Goal: Transaction & Acquisition: Purchase product/service

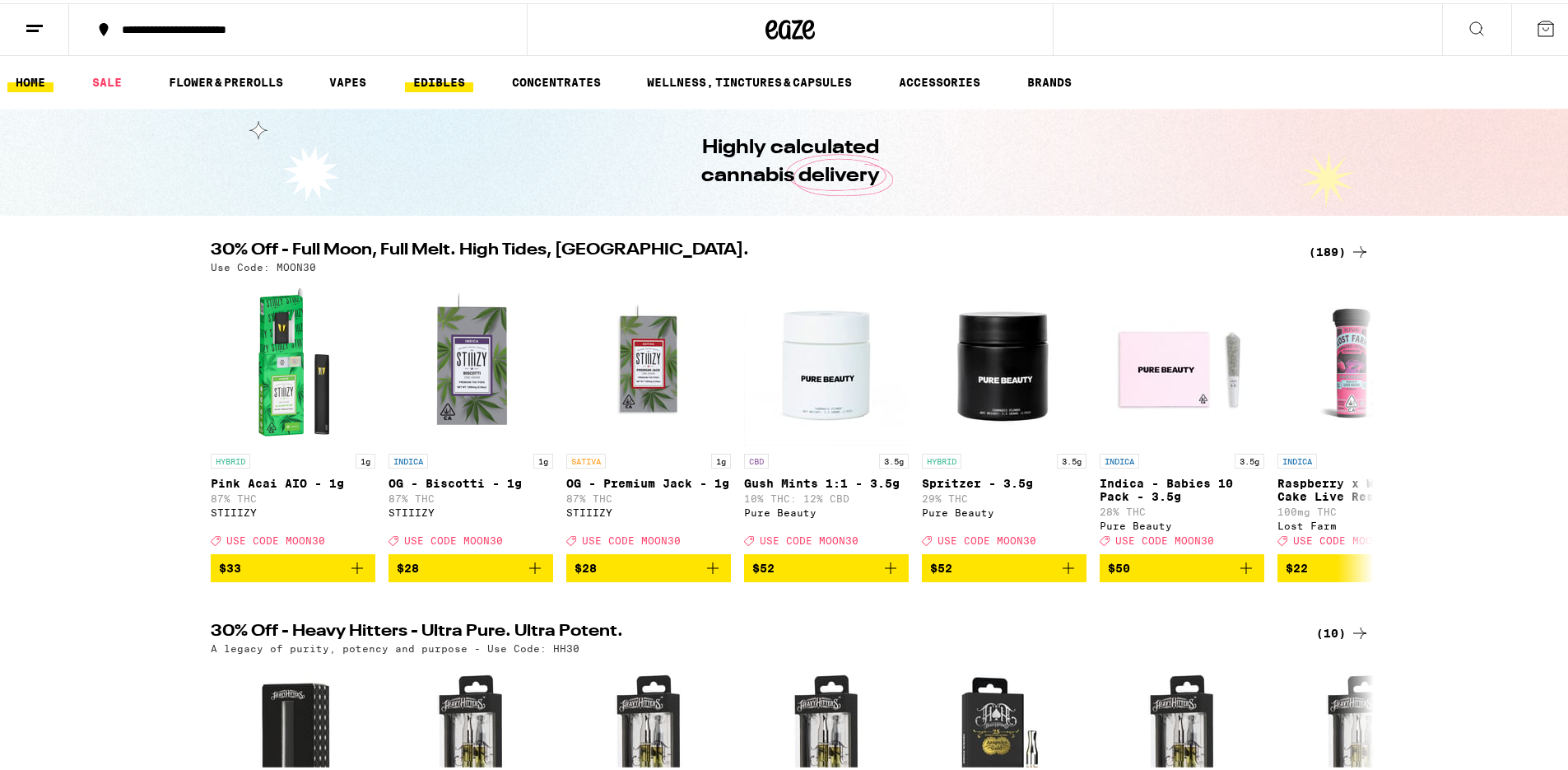
click at [429, 76] on link "EDIBLES" at bounding box center [439, 79] width 68 height 20
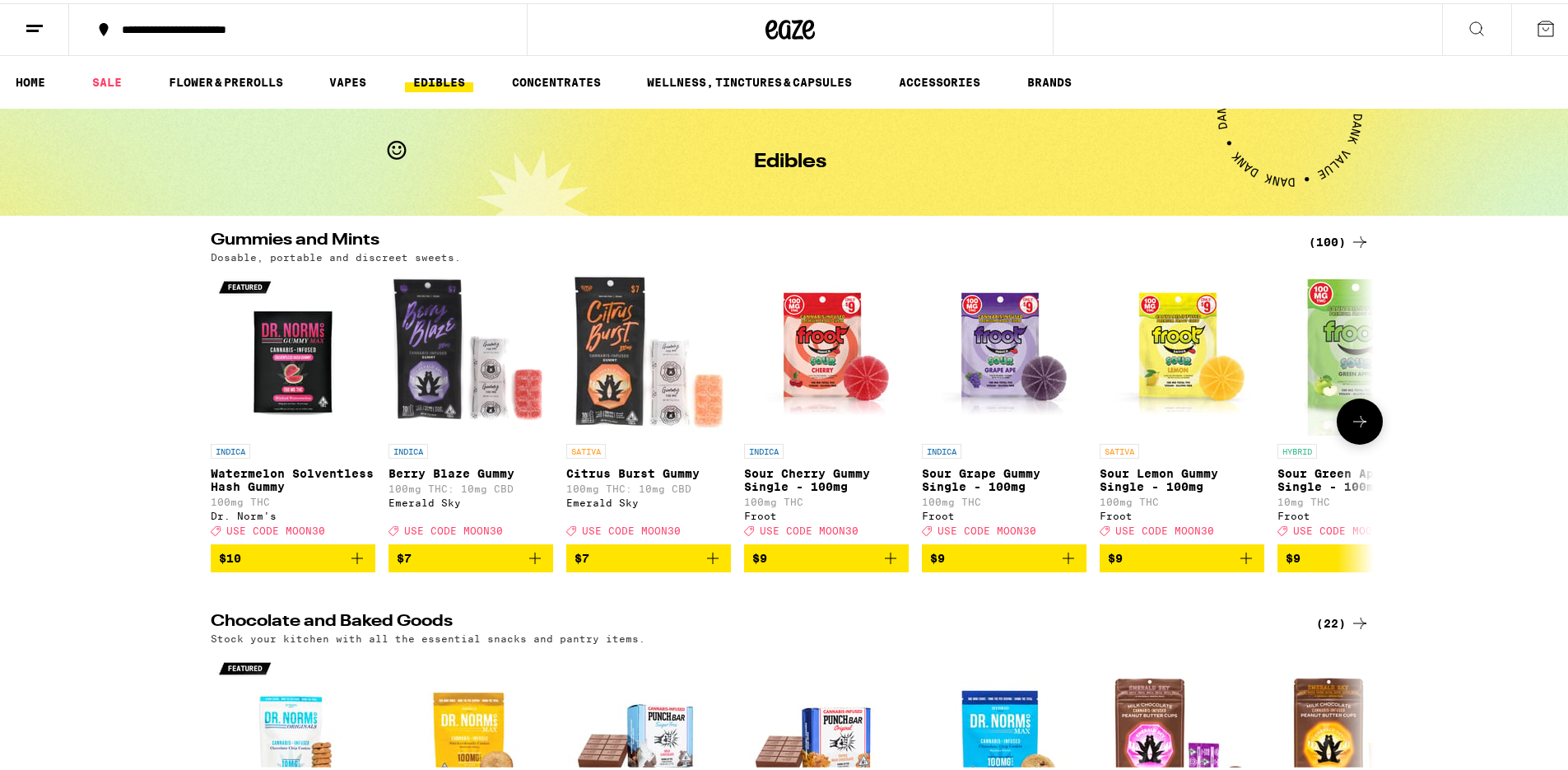
click at [1360, 428] on icon at bounding box center [1359, 418] width 20 height 20
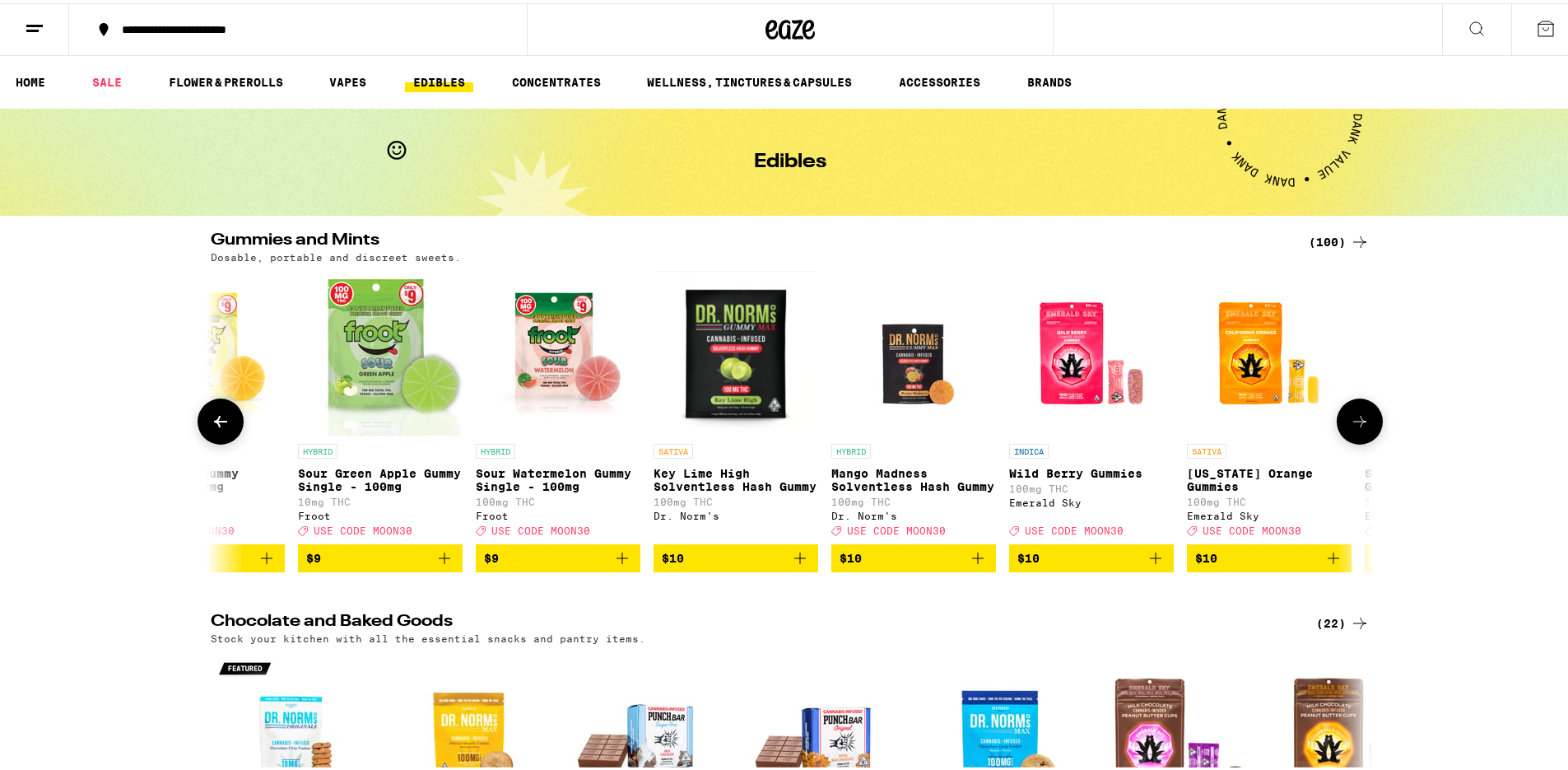
click at [1360, 428] on icon at bounding box center [1359, 418] width 20 height 20
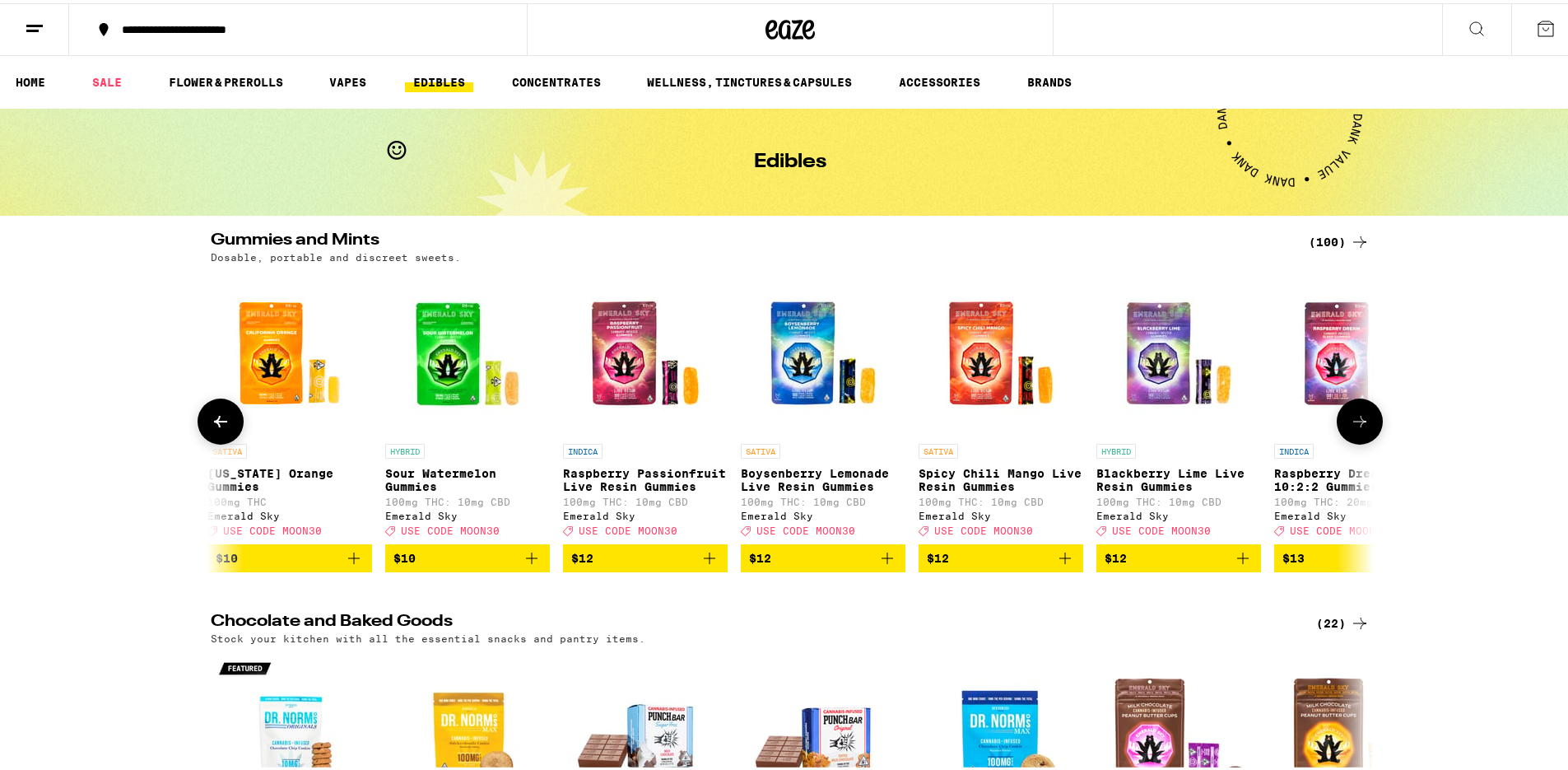
click at [1360, 428] on icon at bounding box center [1359, 418] width 20 height 20
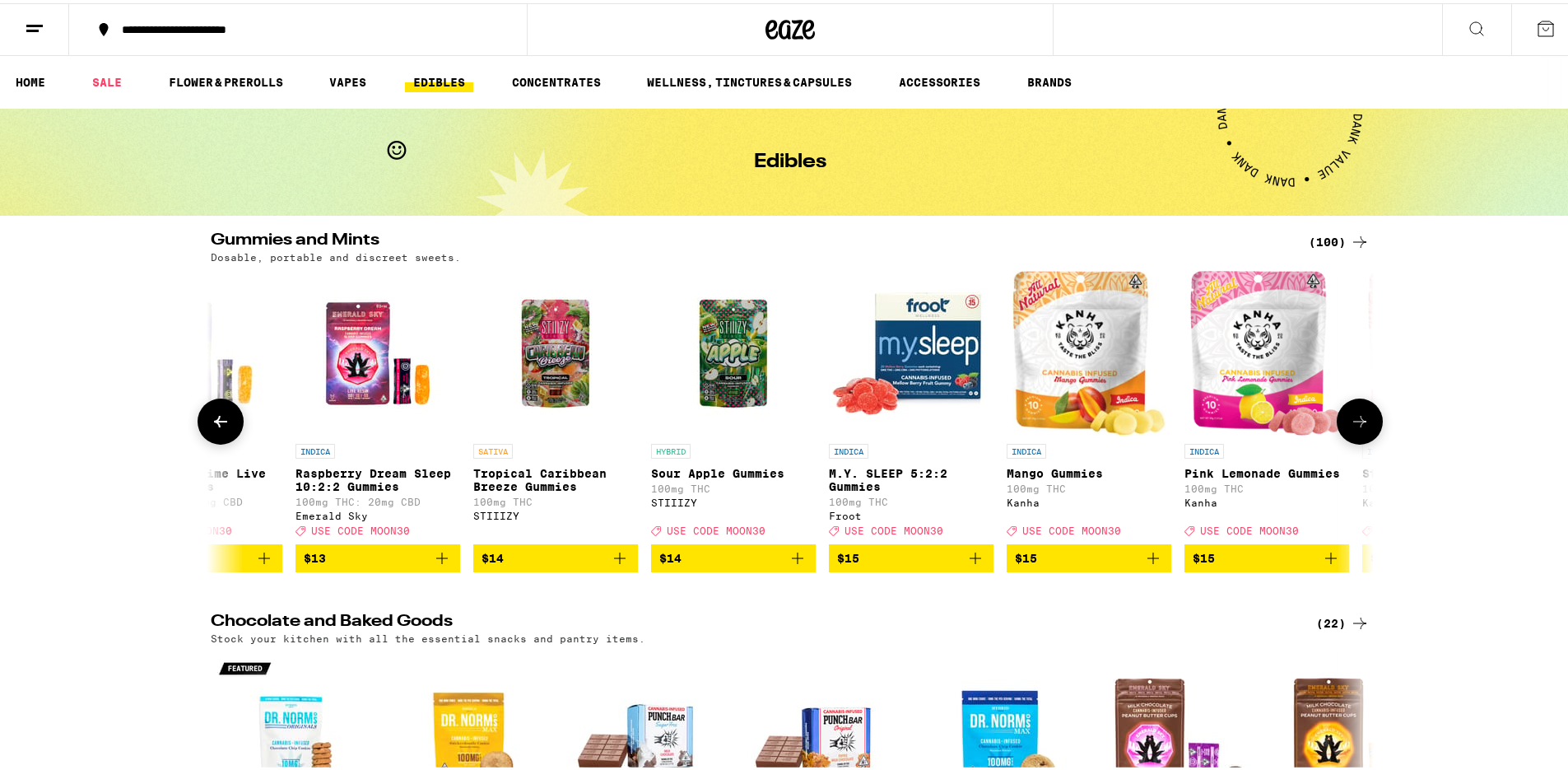
scroll to position [0, 2939]
click at [1360, 428] on icon at bounding box center [1359, 418] width 20 height 20
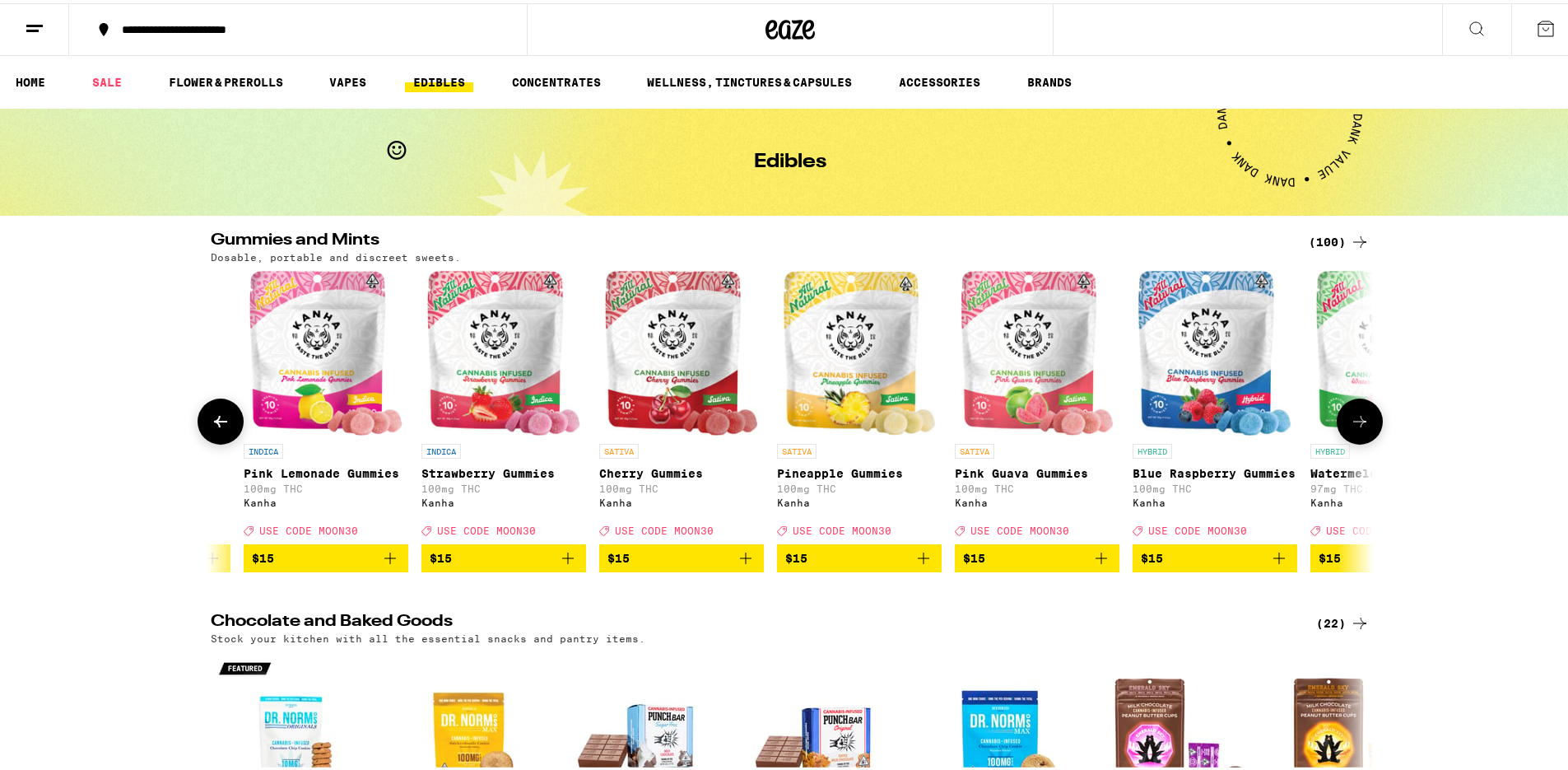
scroll to position [0, 3918]
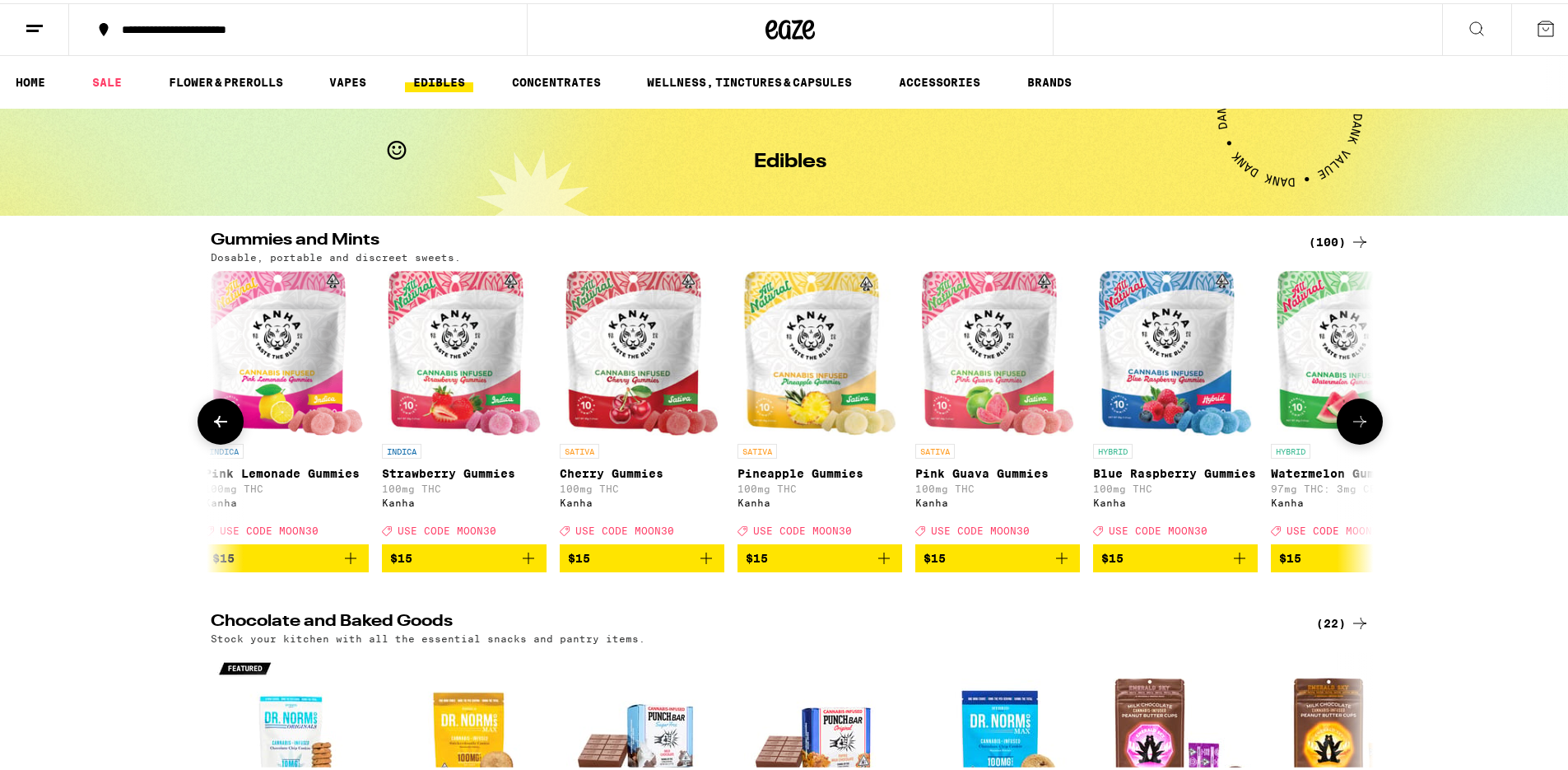
click at [1360, 428] on icon at bounding box center [1359, 418] width 20 height 20
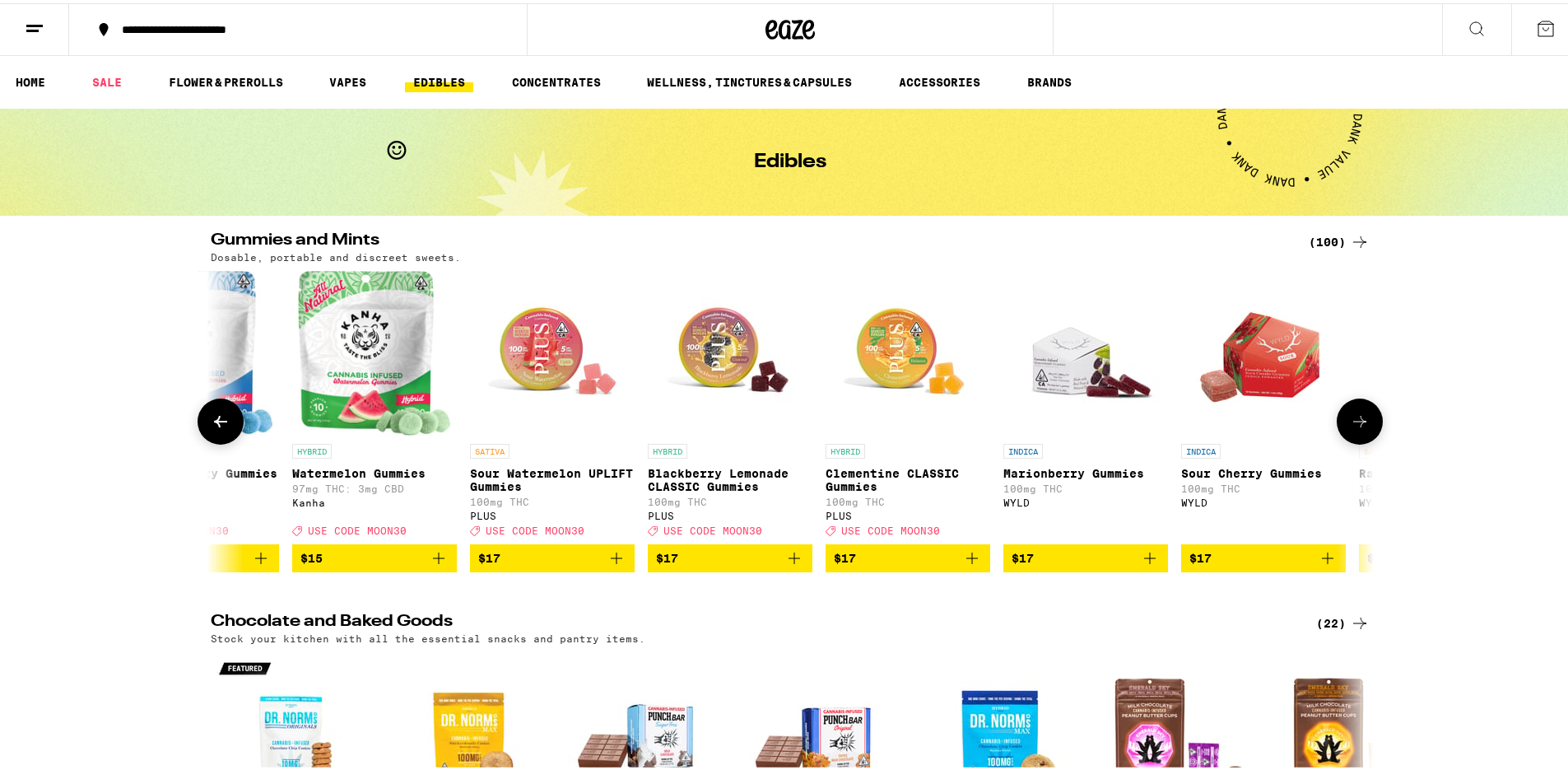
scroll to position [0, 4898]
click at [1360, 428] on icon at bounding box center [1359, 418] width 20 height 20
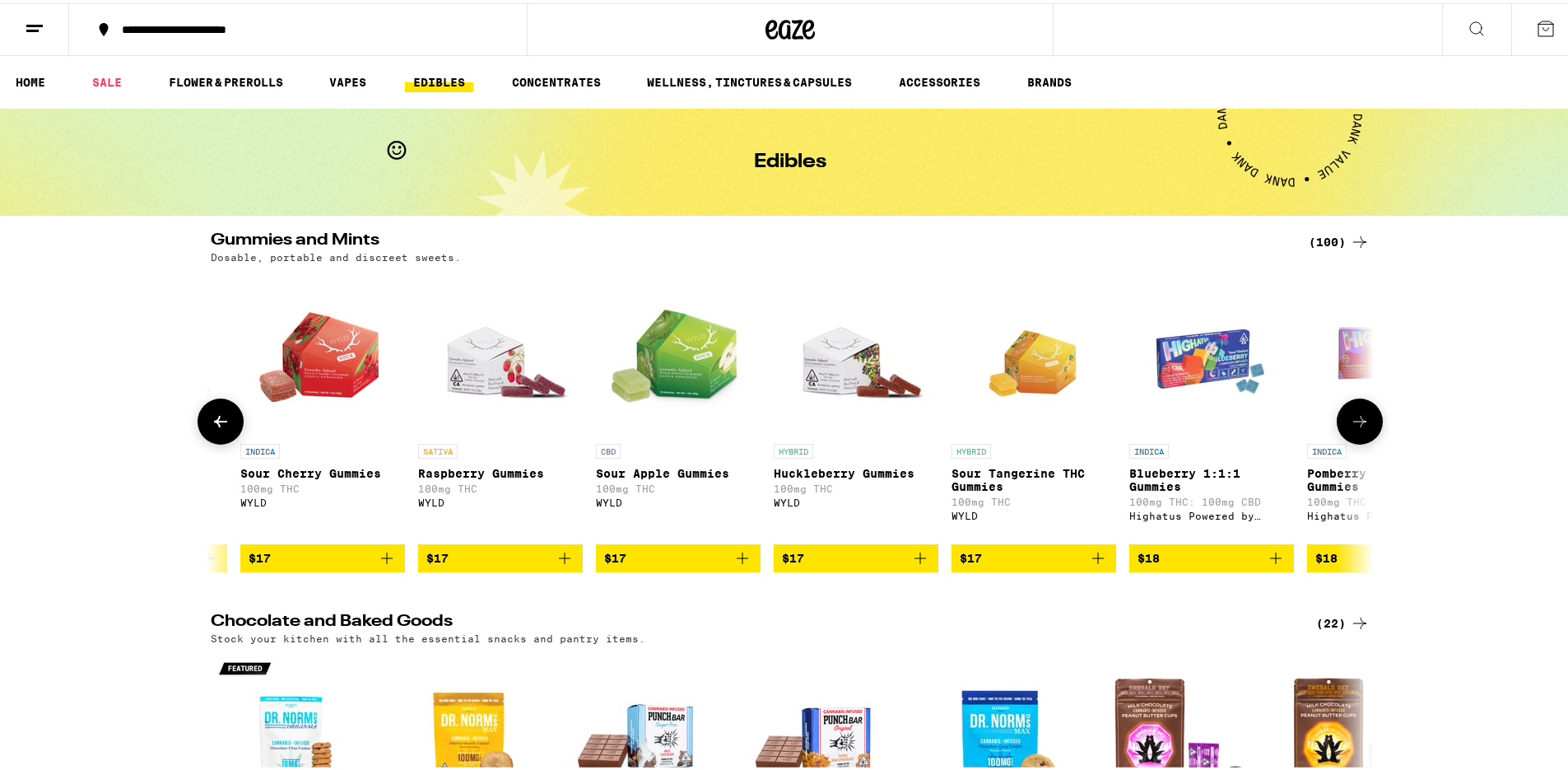
scroll to position [0, 5877]
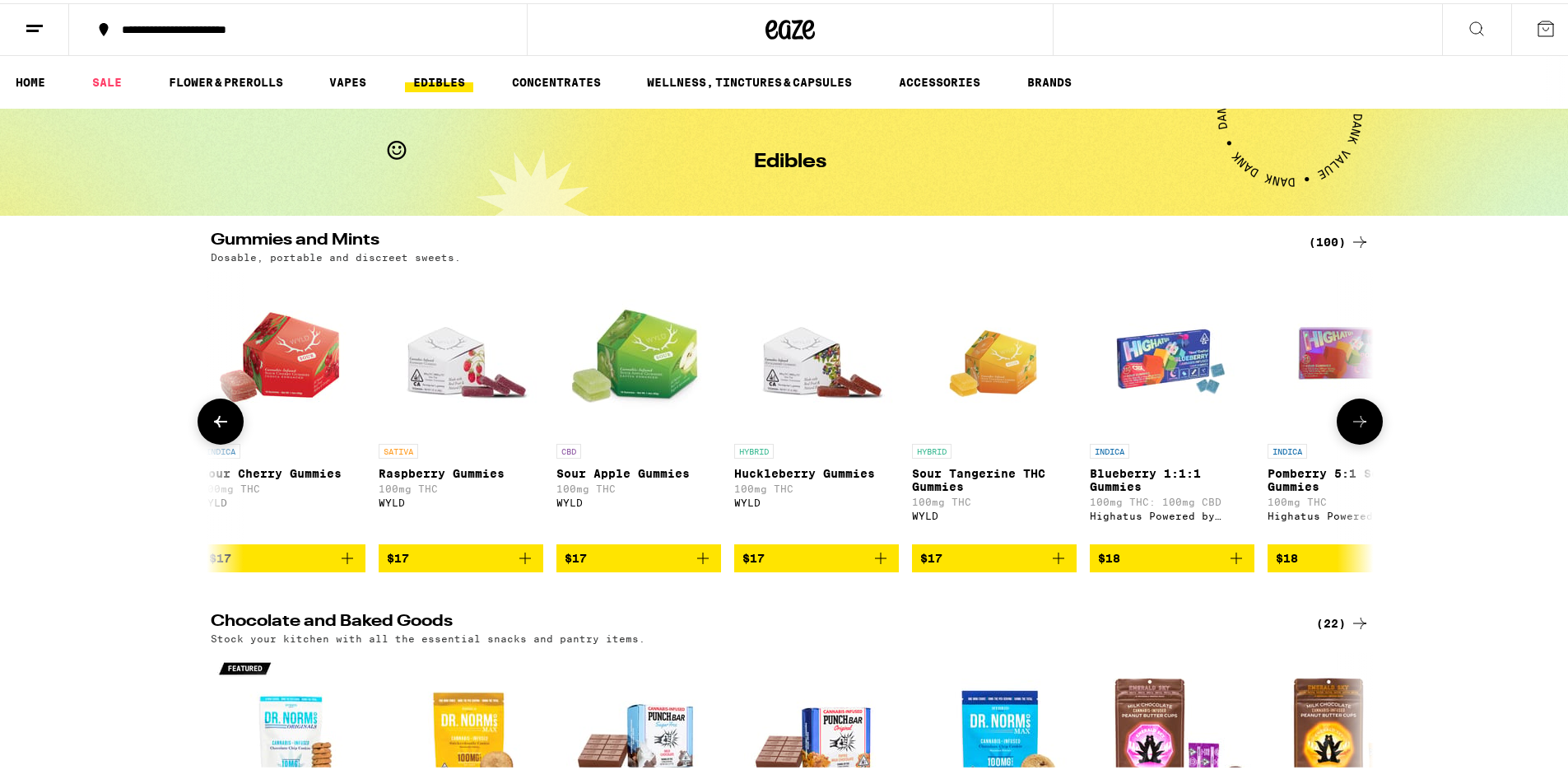
click at [1360, 428] on icon at bounding box center [1359, 418] width 20 height 20
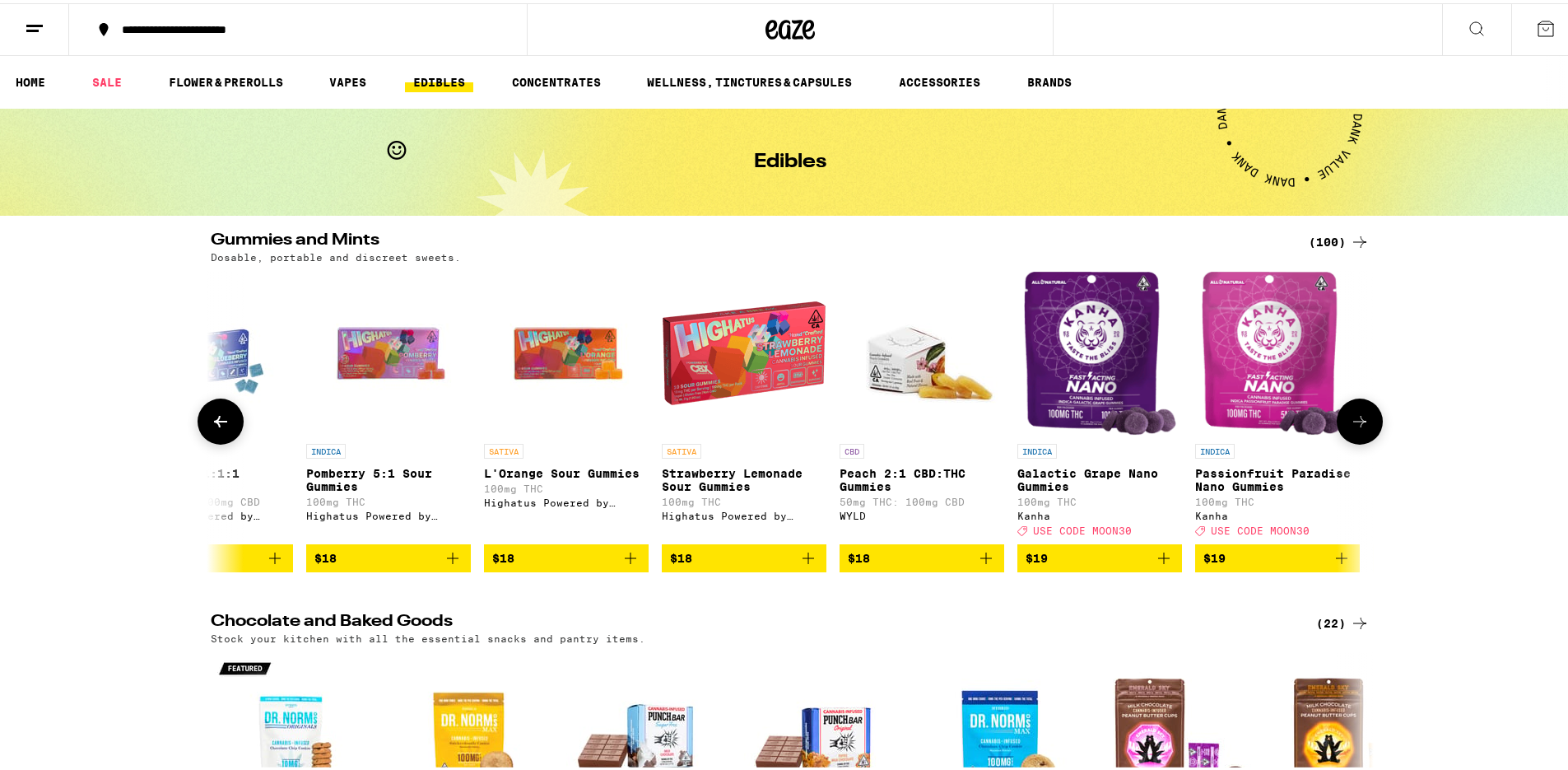
scroll to position [0, 6856]
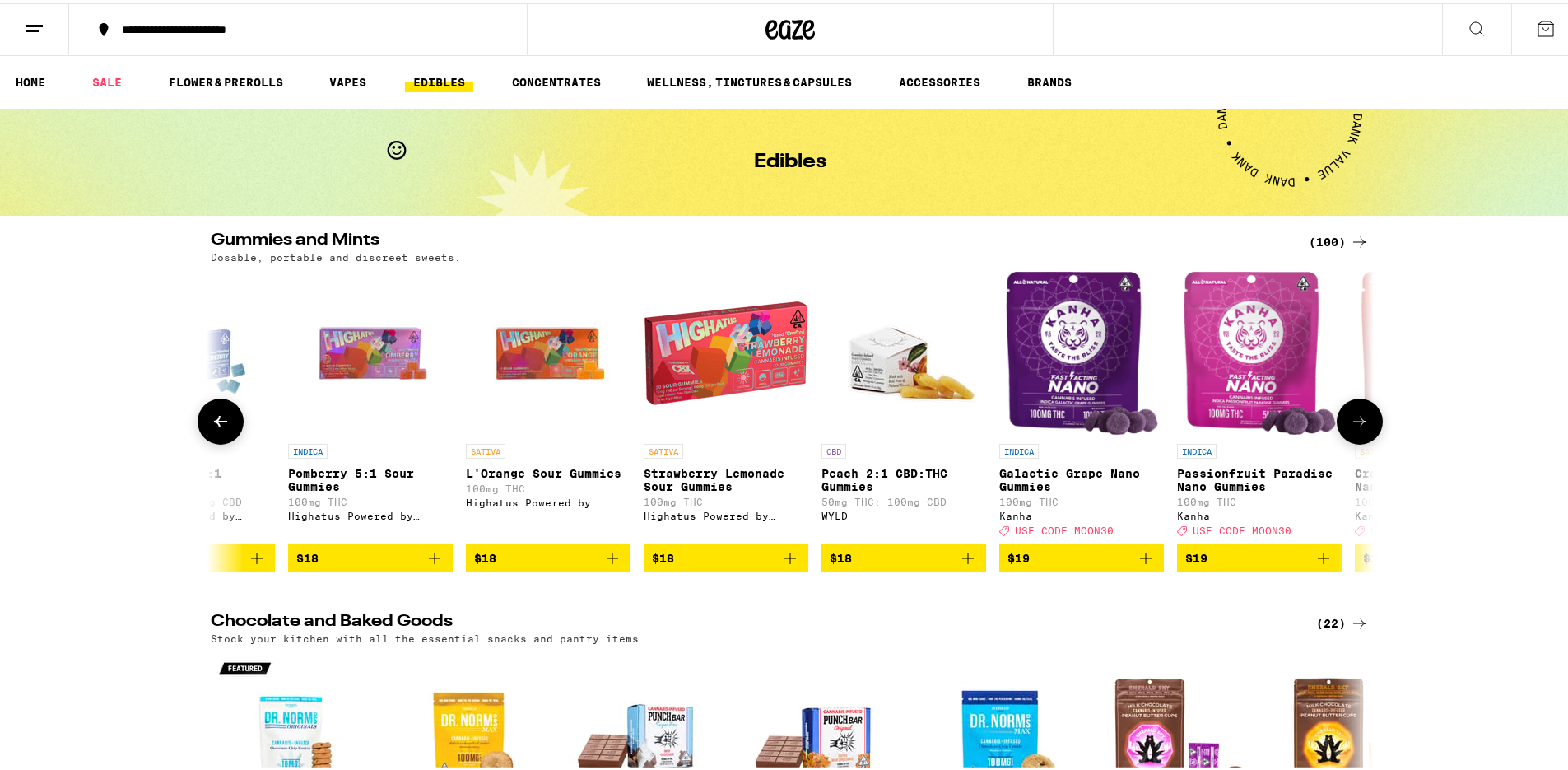
click at [214, 424] on icon at bounding box center [220, 417] width 13 height 11
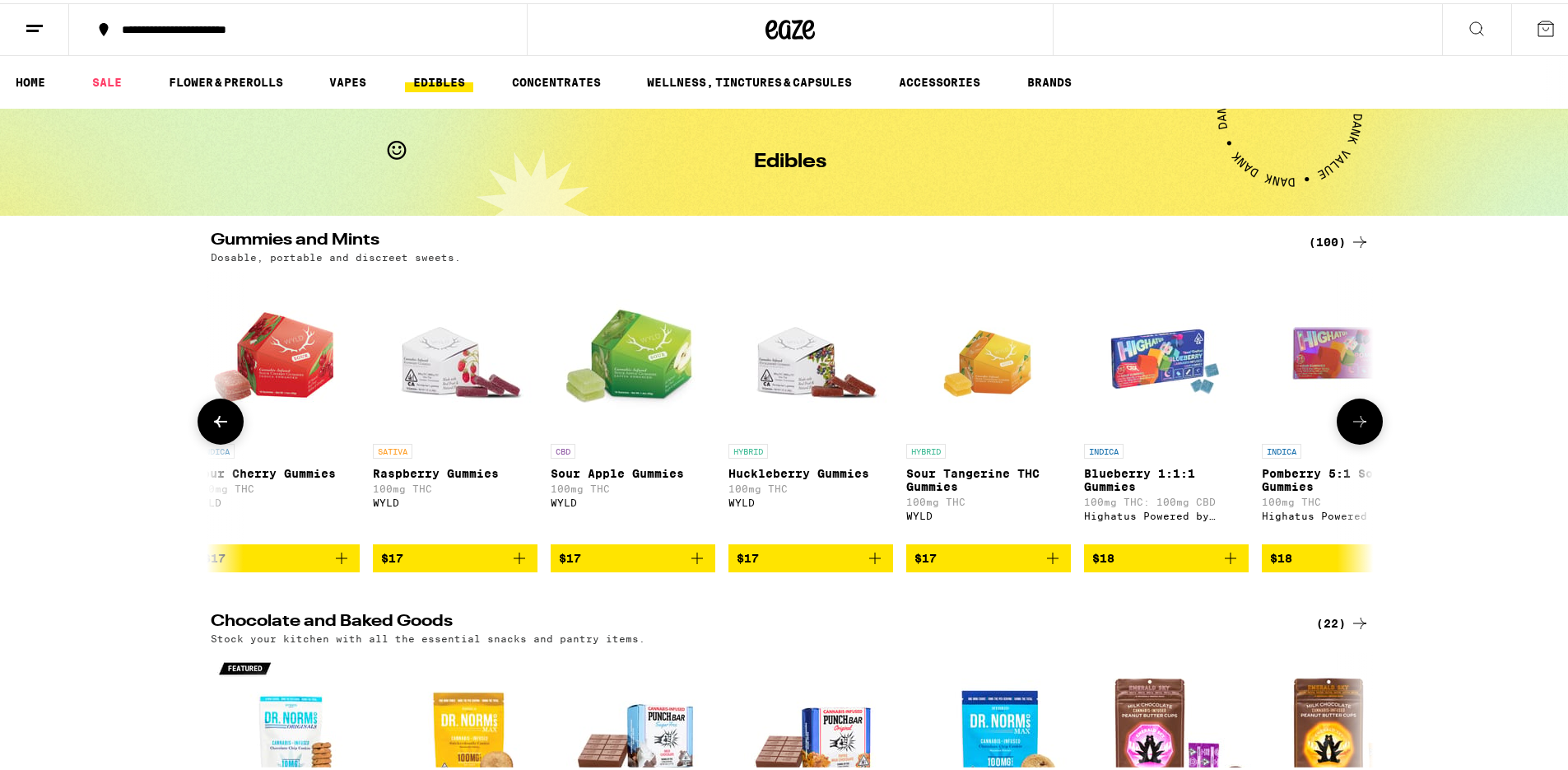
scroll to position [0, 5877]
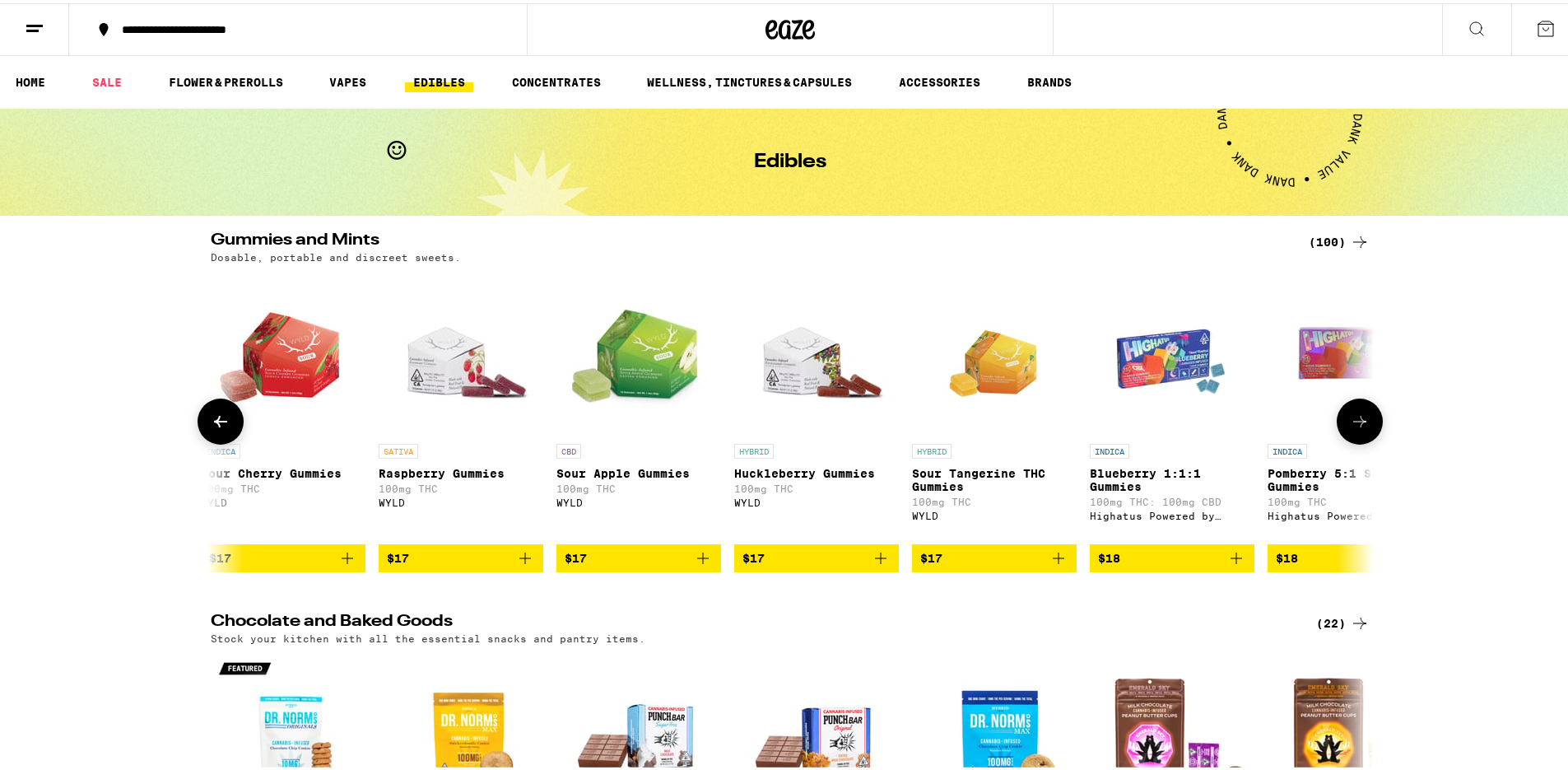
click at [1350, 428] on icon at bounding box center [1359, 418] width 20 height 20
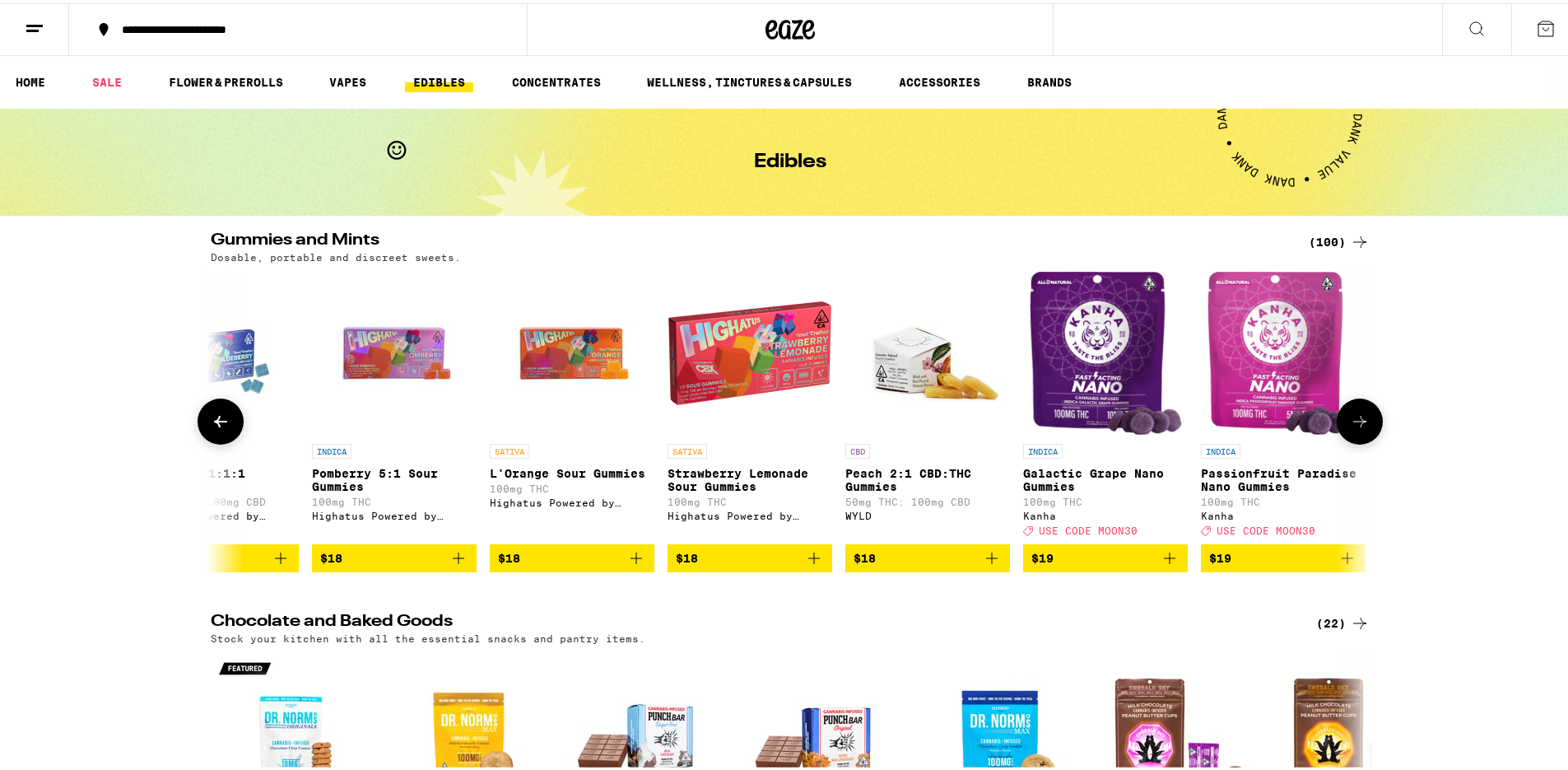
scroll to position [0, 6856]
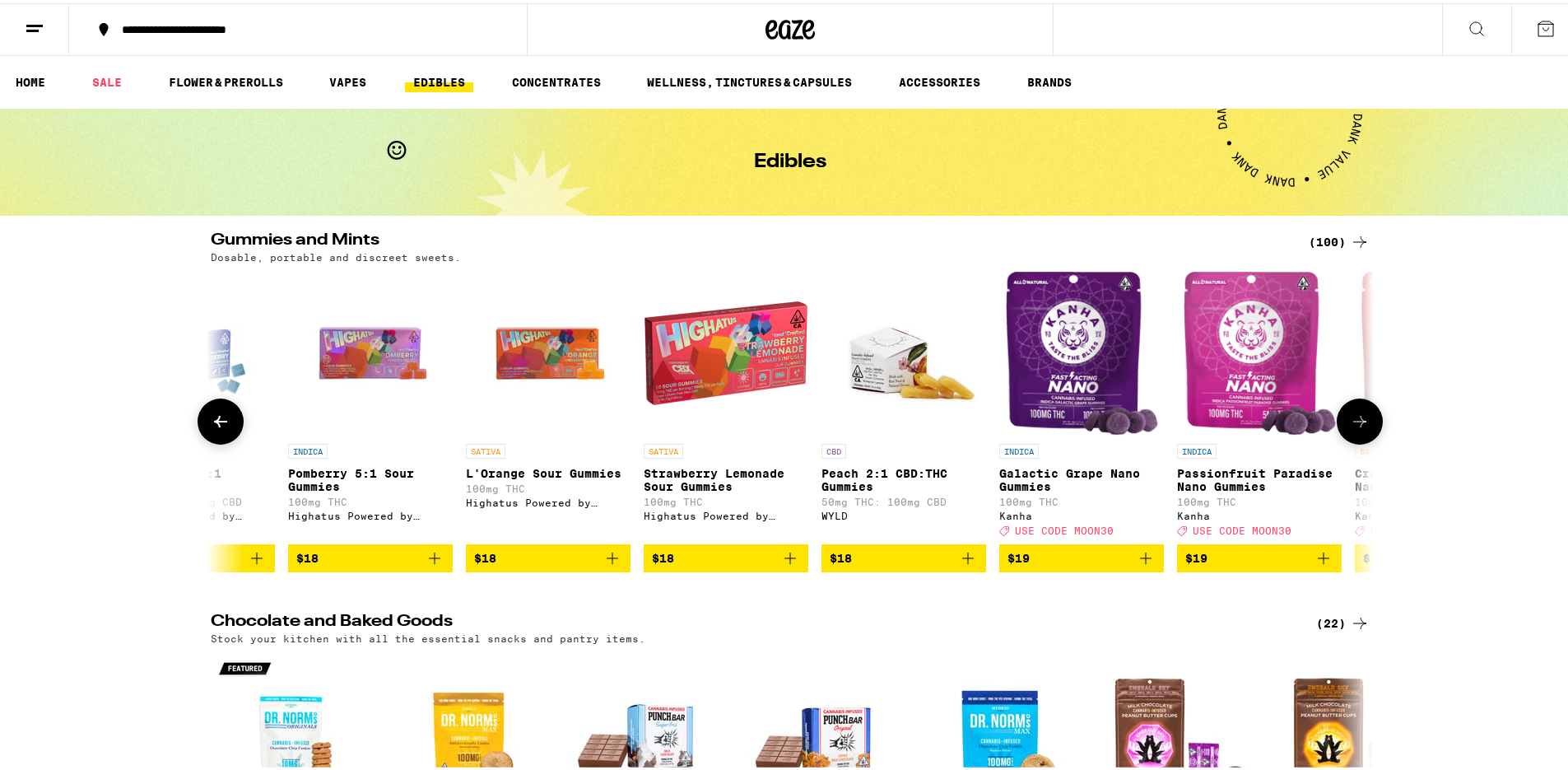
click at [787, 565] on icon "Add to bag" at bounding box center [790, 554] width 20 height 20
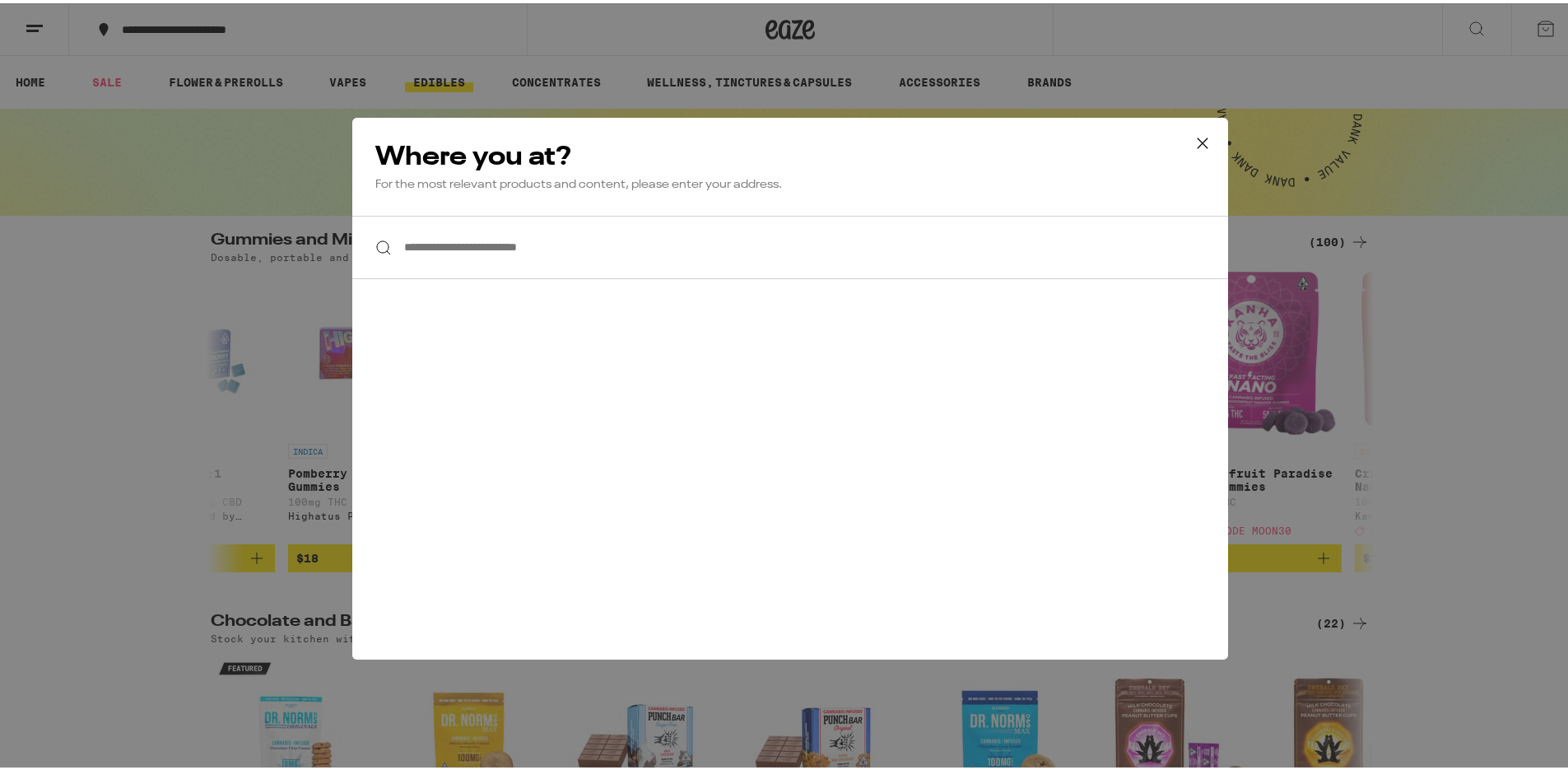
click at [613, 235] on input "**********" at bounding box center [790, 243] width 876 height 63
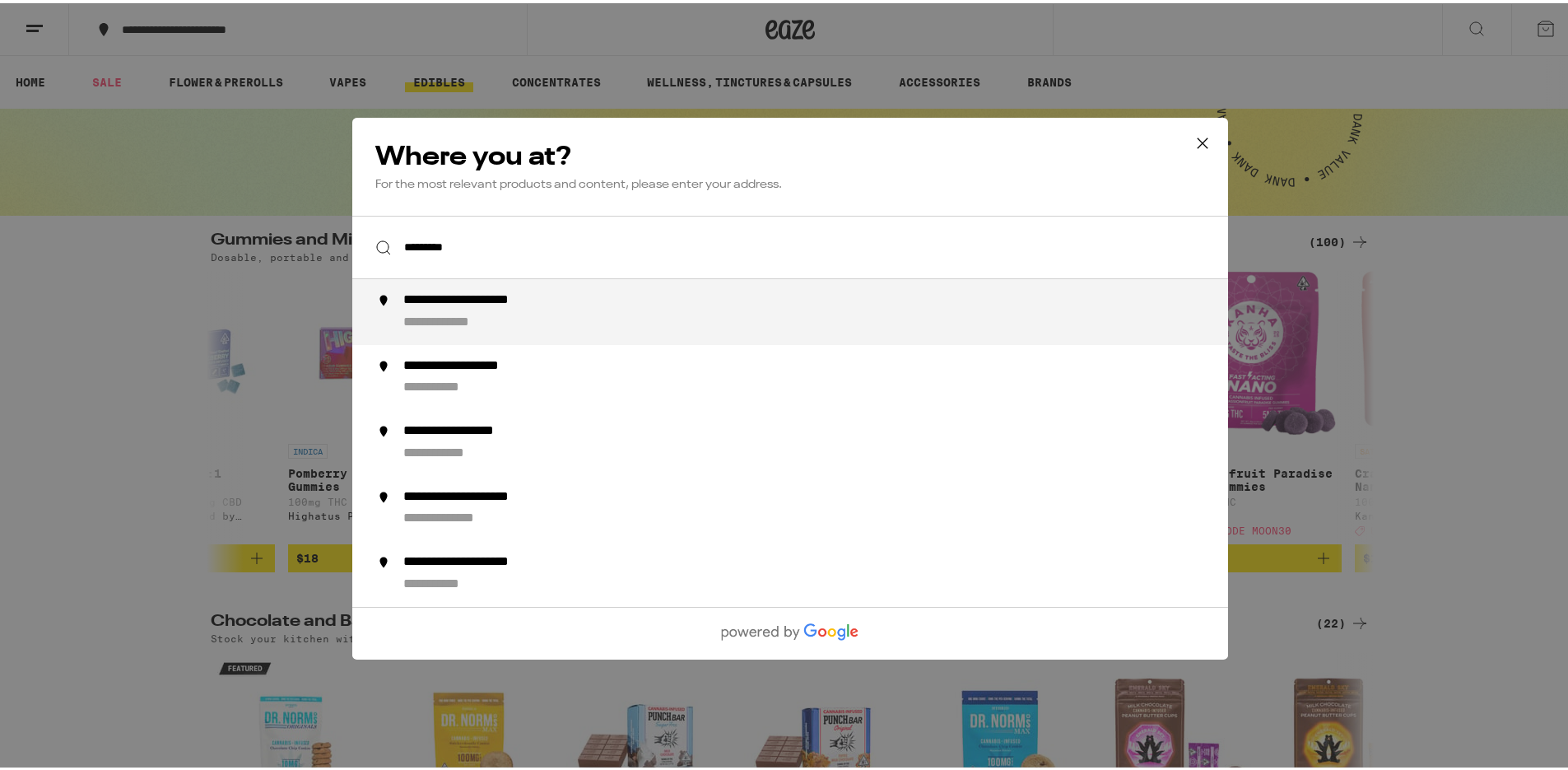
click at [548, 304] on div "**********" at bounding box center [493, 298] width 178 height 17
type input "**********"
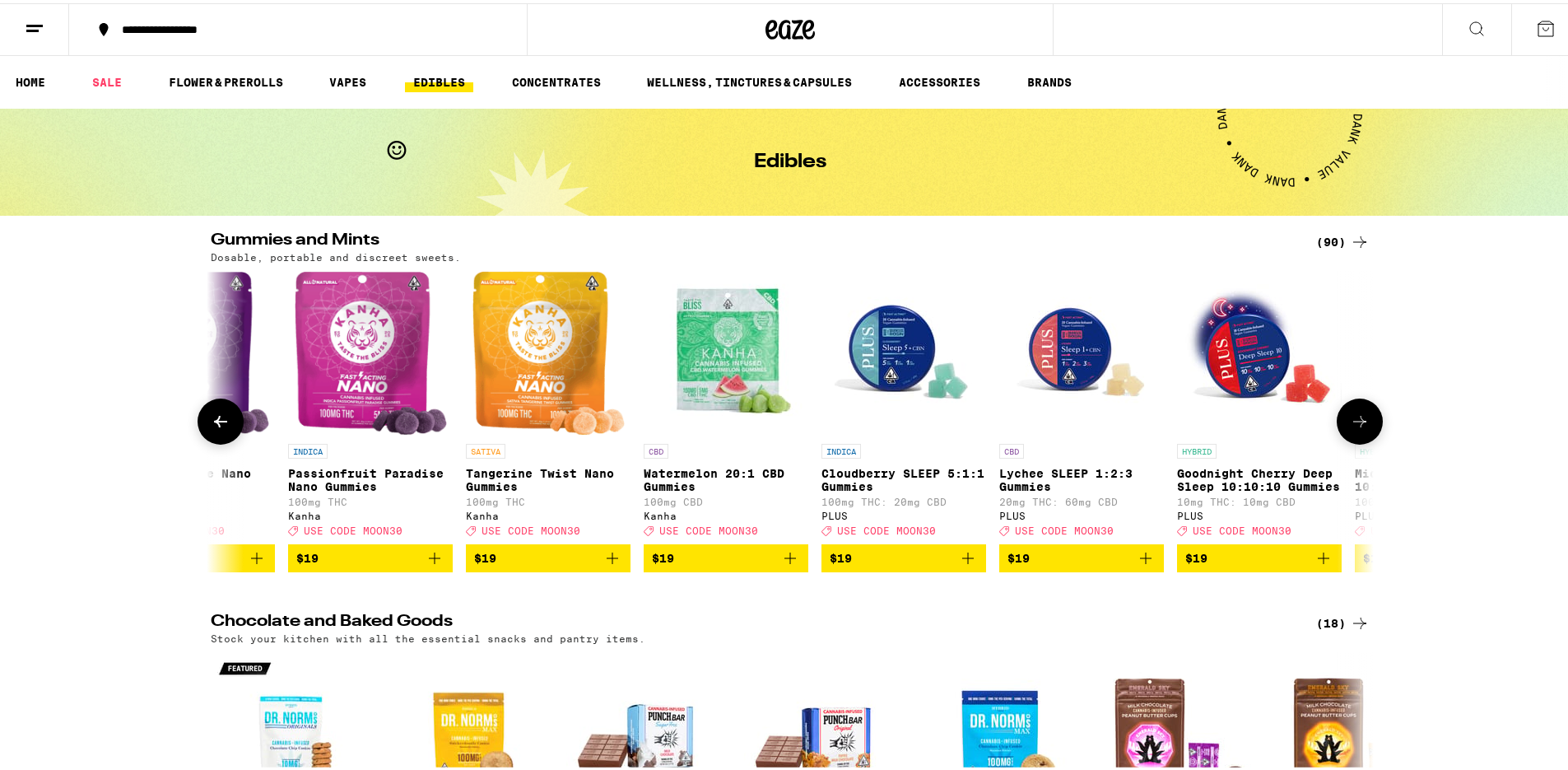
click at [1371, 416] on button at bounding box center [1359, 417] width 46 height 46
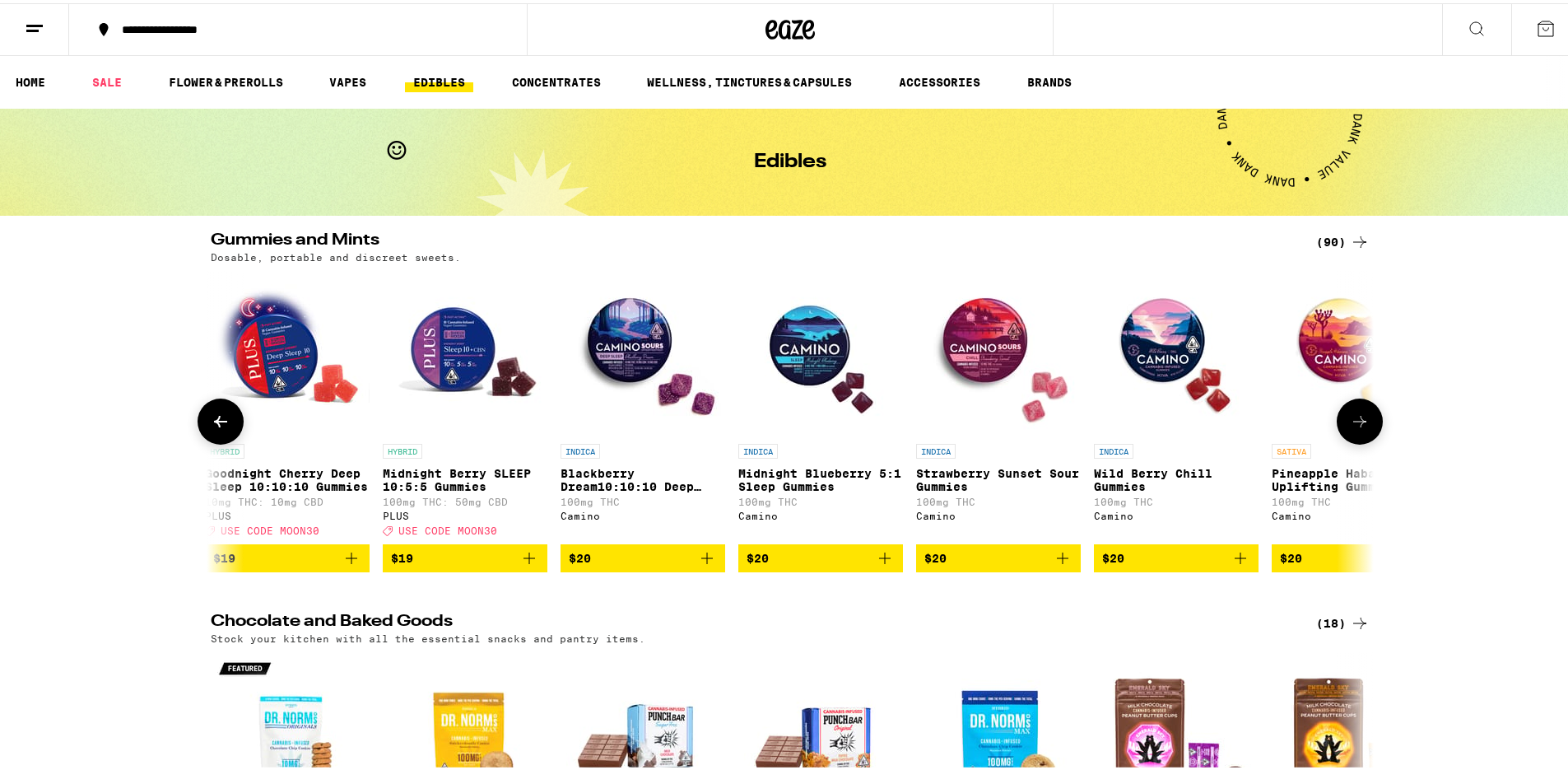
scroll to position [0, 7837]
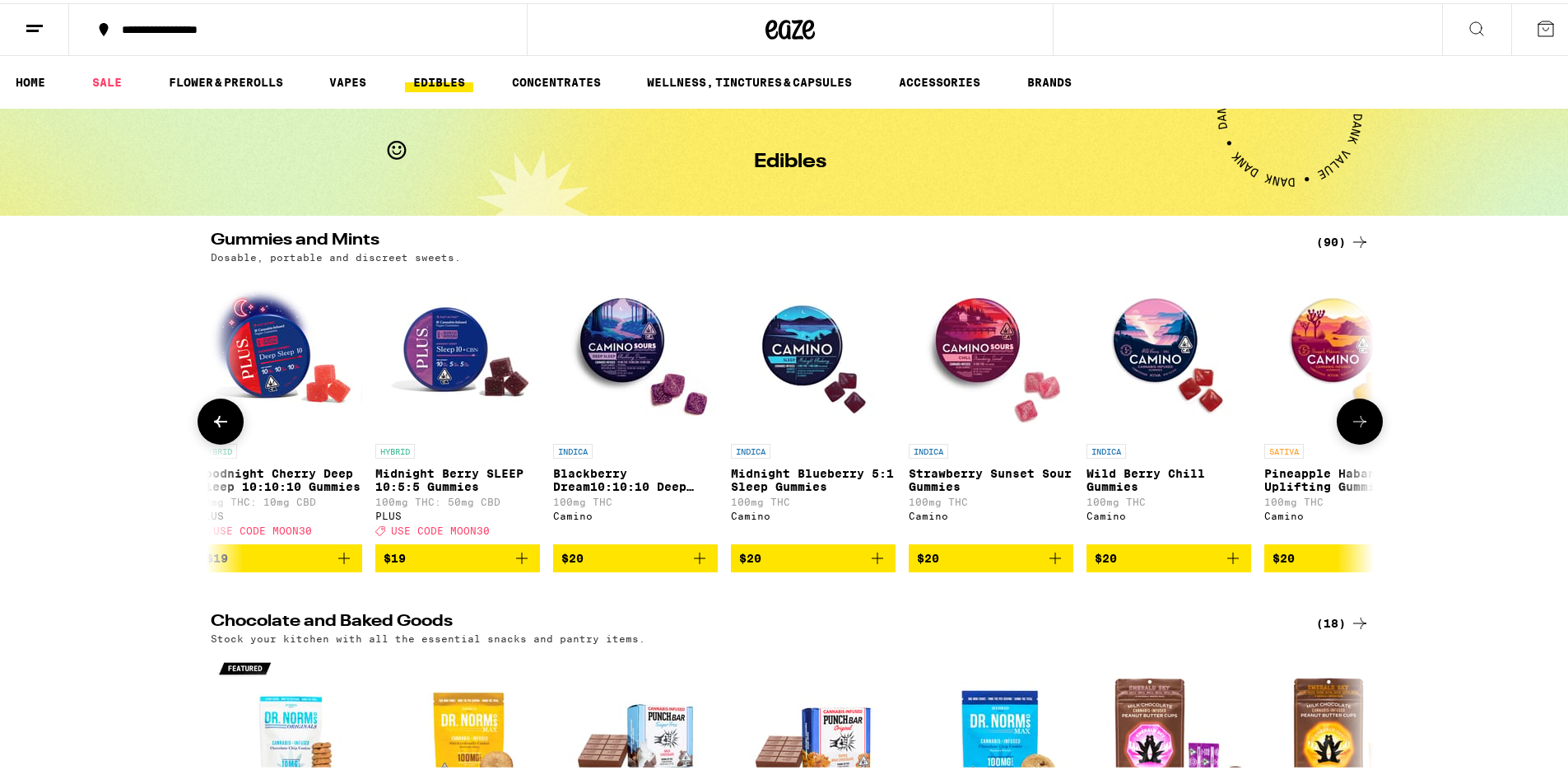
click at [219, 428] on icon at bounding box center [220, 418] width 20 height 20
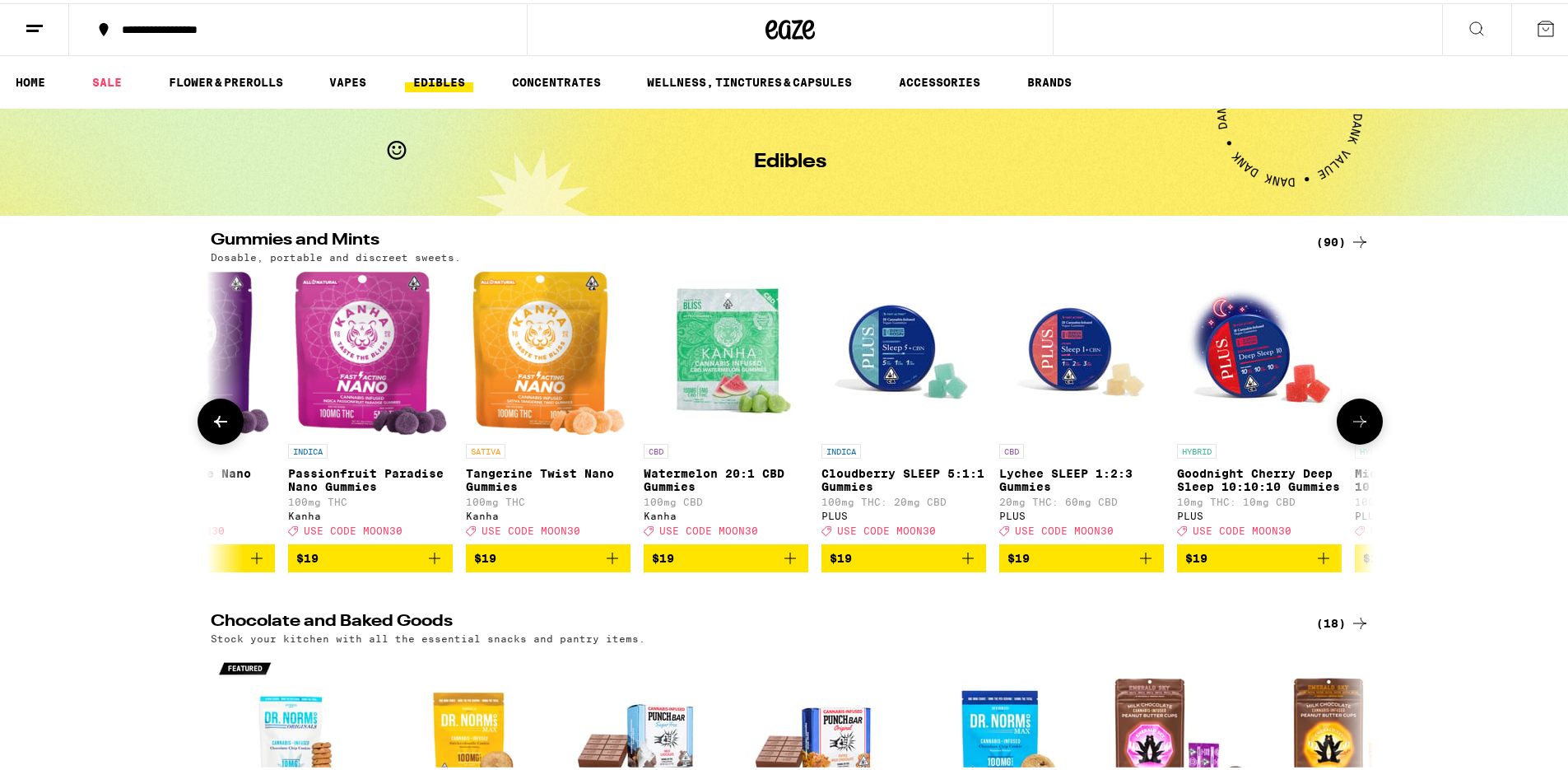
click at [219, 428] on icon at bounding box center [220, 418] width 20 height 20
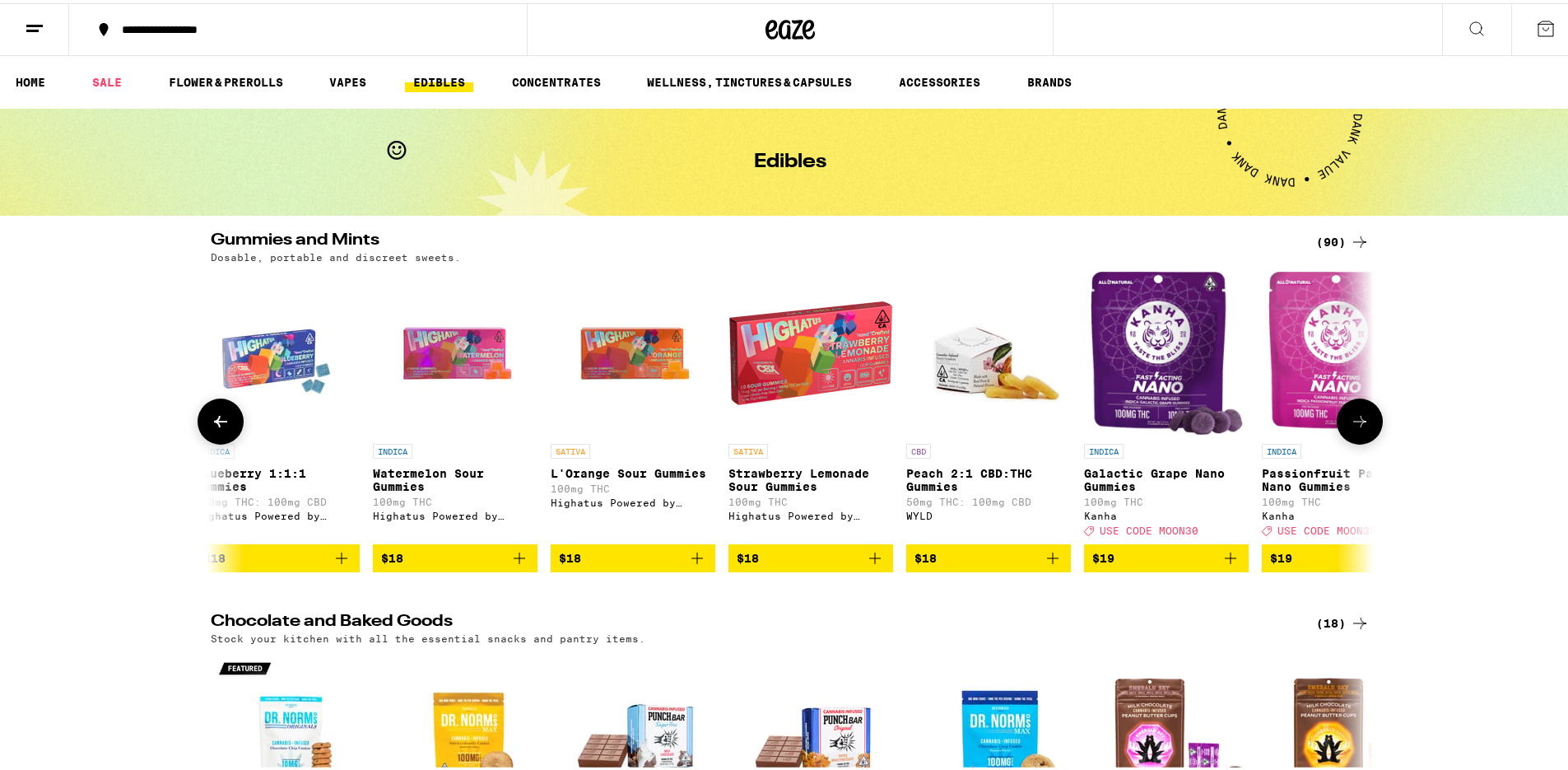
scroll to position [0, 5877]
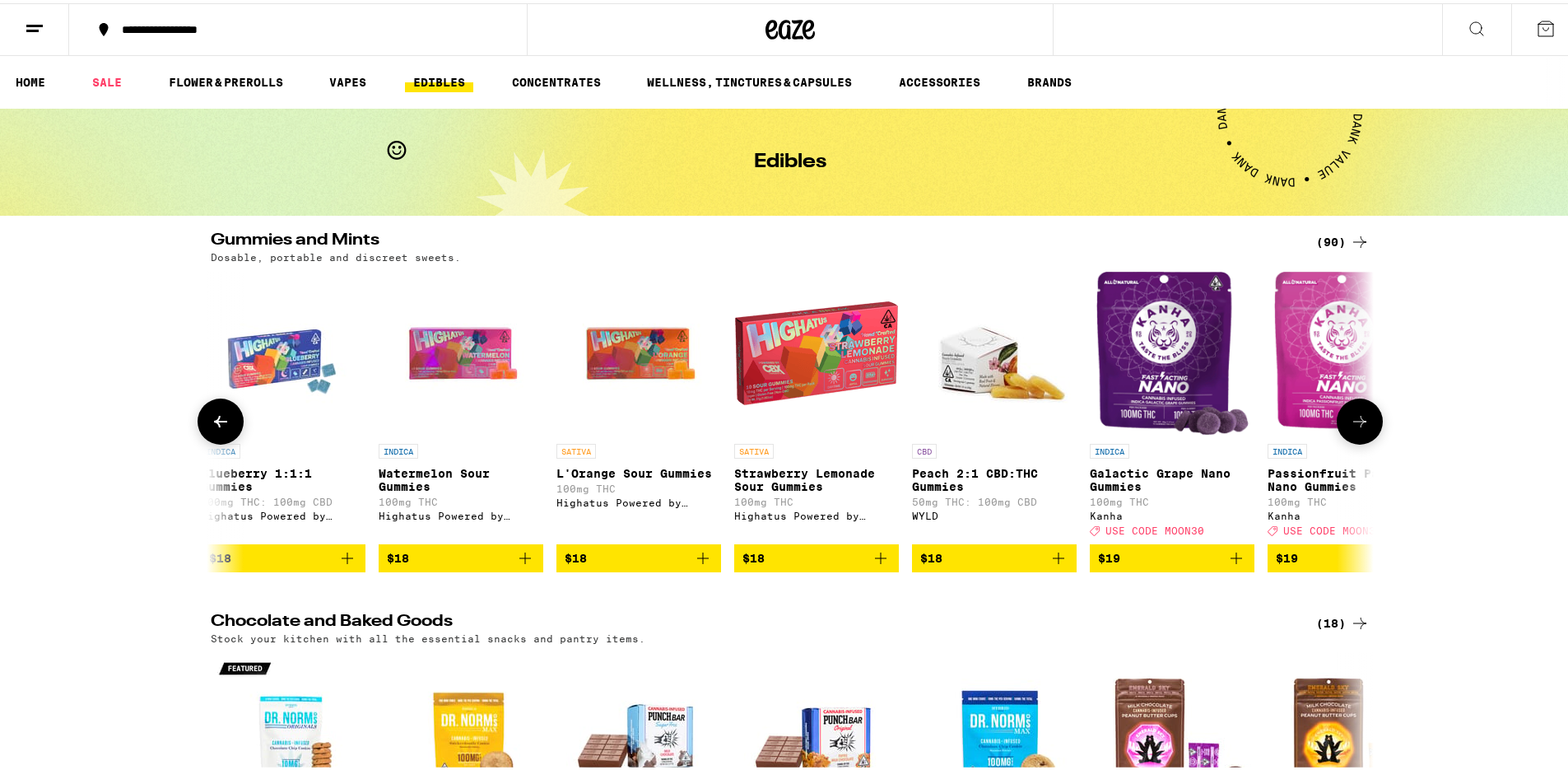
click at [877, 565] on icon "Add to bag" at bounding box center [881, 554] width 20 height 20
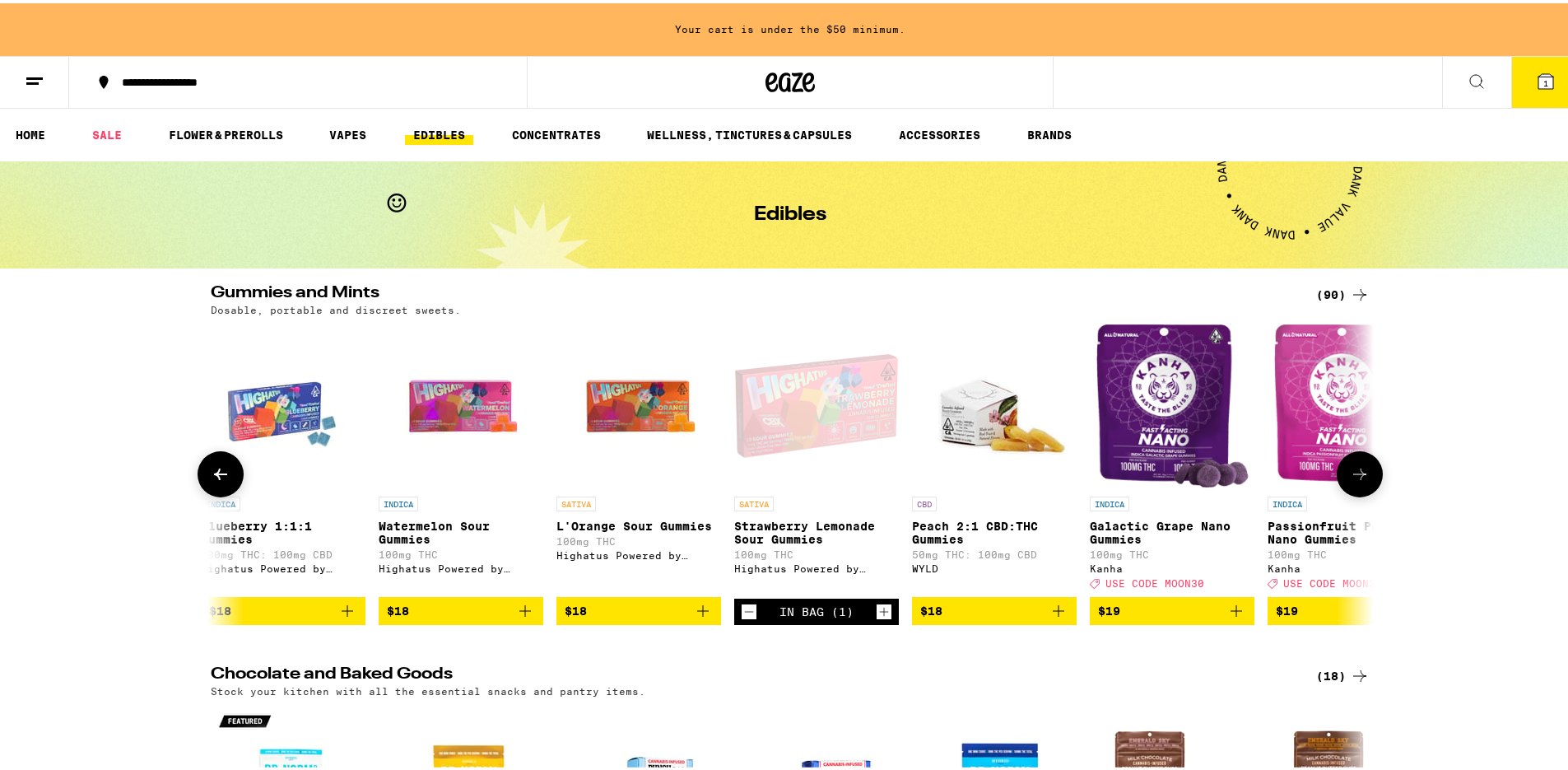
scroll to position [0, 0]
click at [876, 615] on icon "Increment" at bounding box center [883, 608] width 15 height 20
click at [698, 618] on icon "Add to bag" at bounding box center [702, 607] width 20 height 20
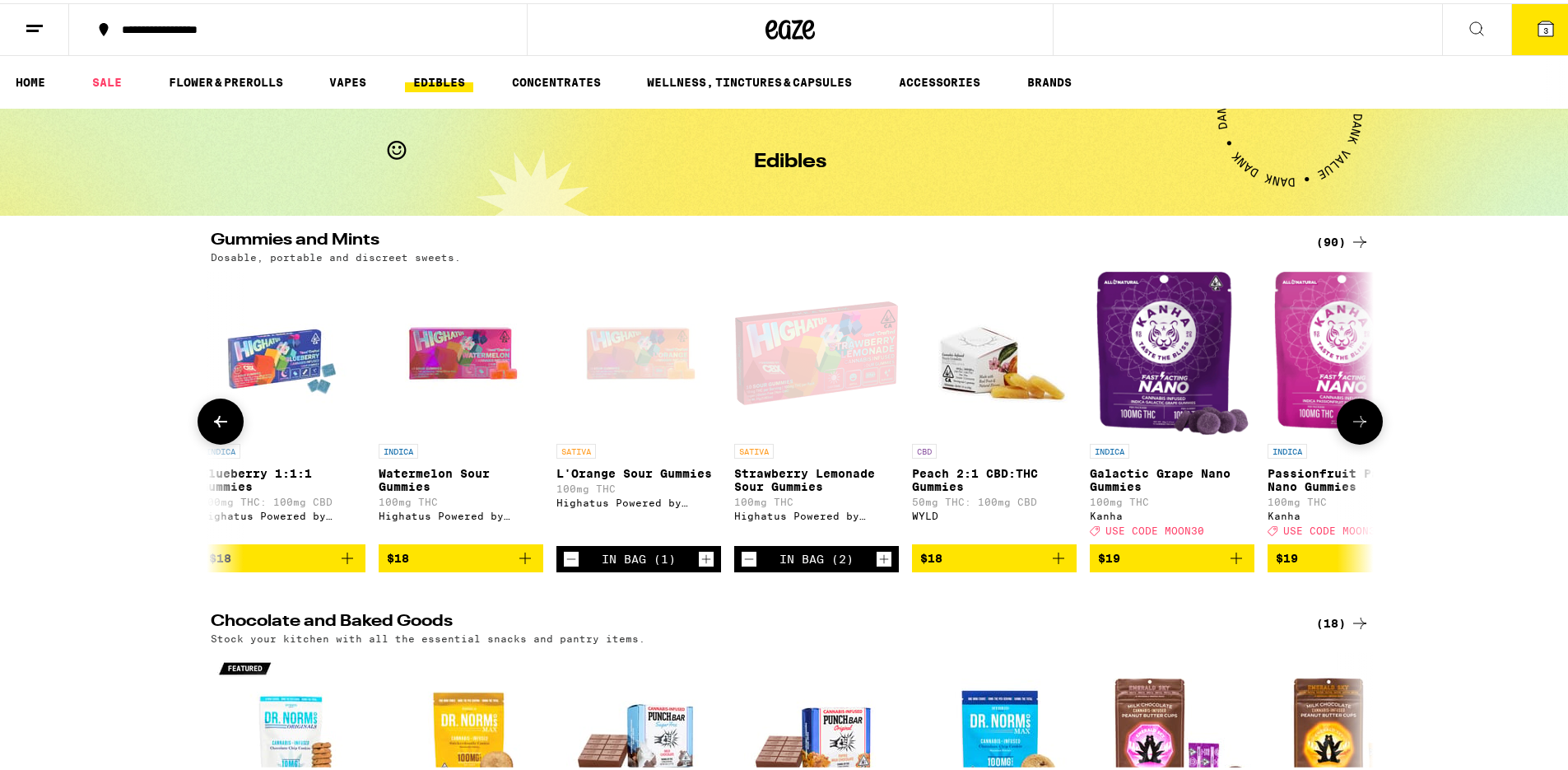
click at [699, 566] on icon "Increment" at bounding box center [706, 555] width 15 height 20
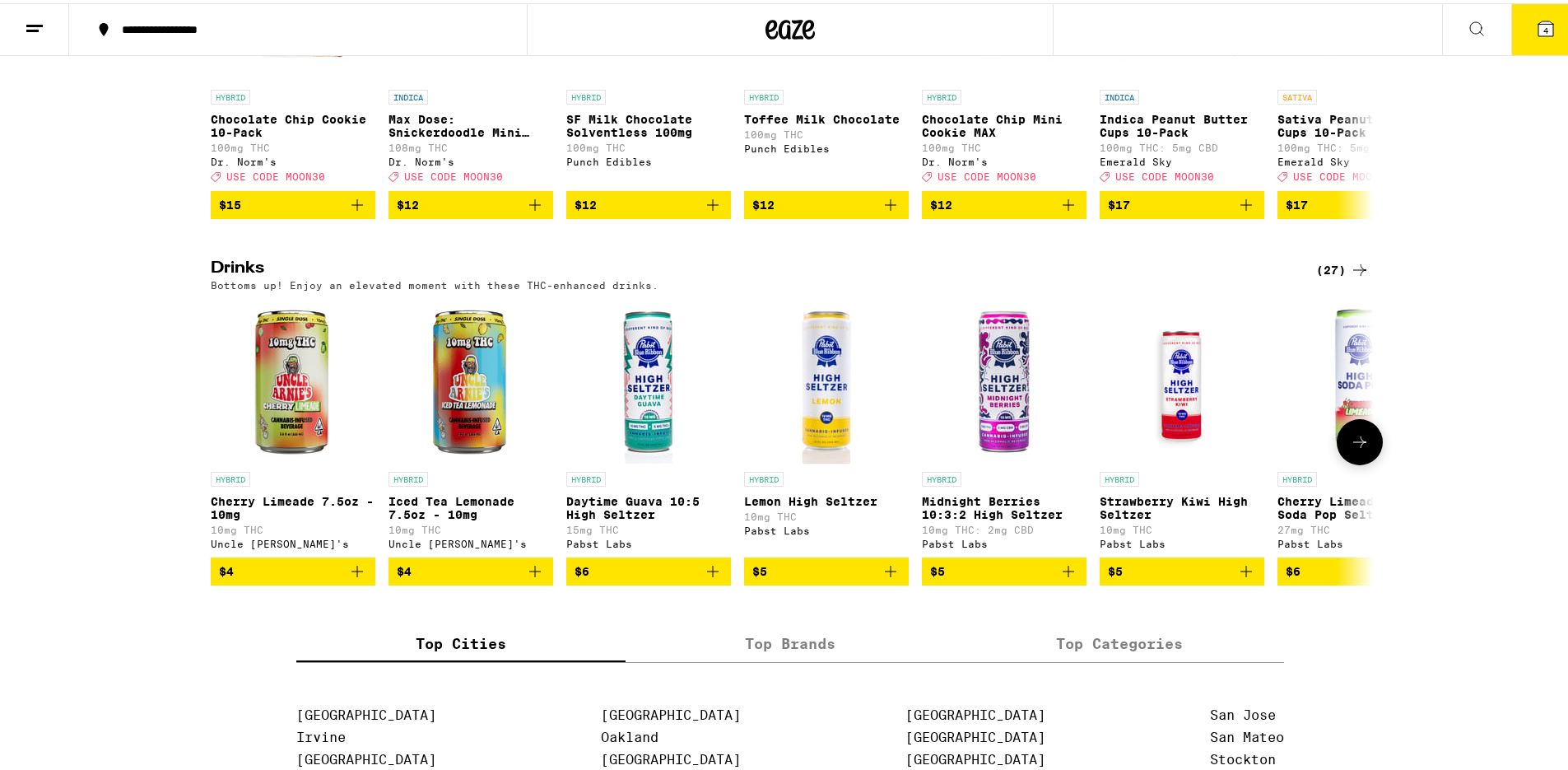
scroll to position [736, 0]
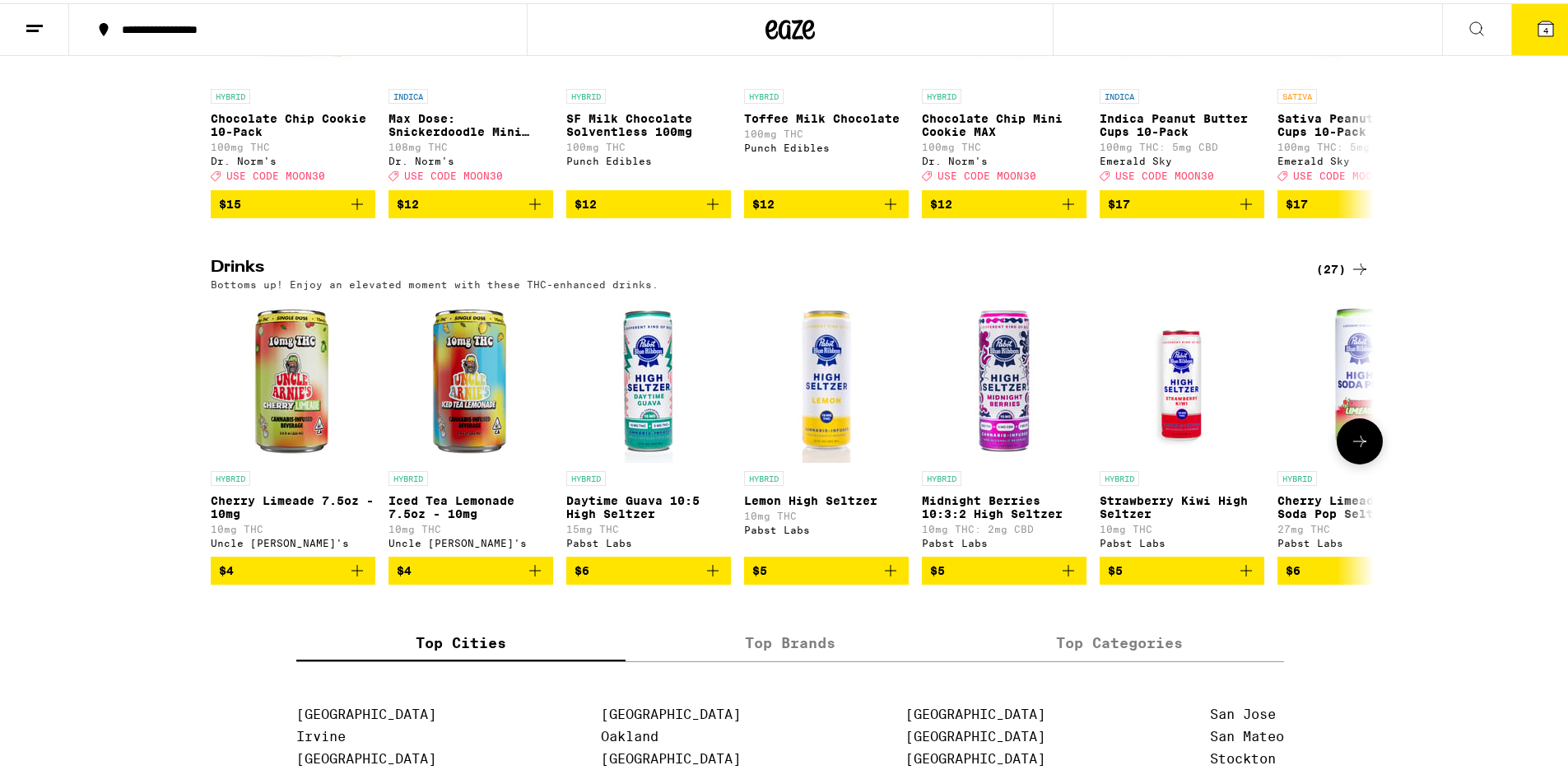
click at [1358, 448] on icon at bounding box center [1359, 437] width 20 height 20
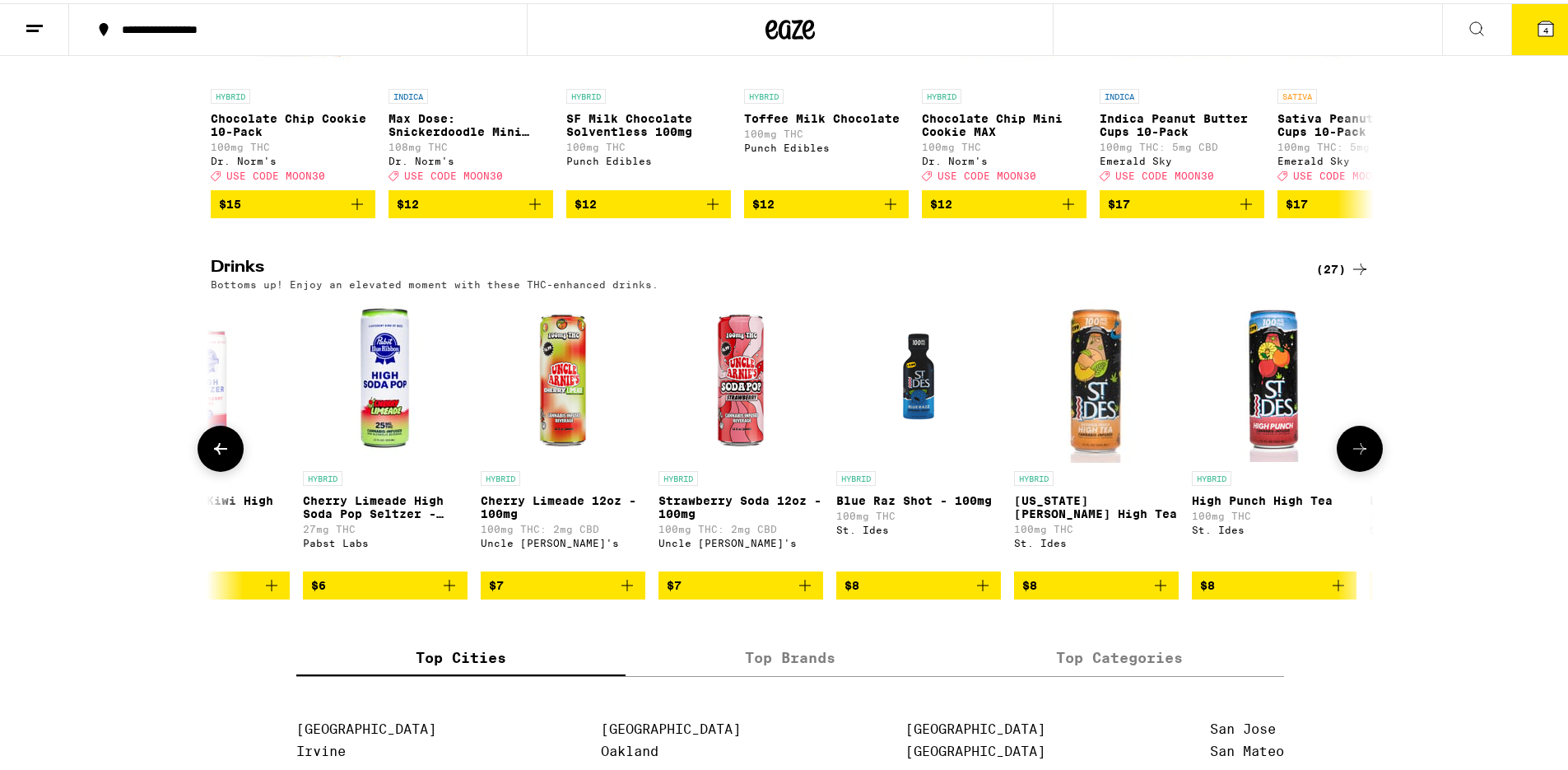
scroll to position [0, 979]
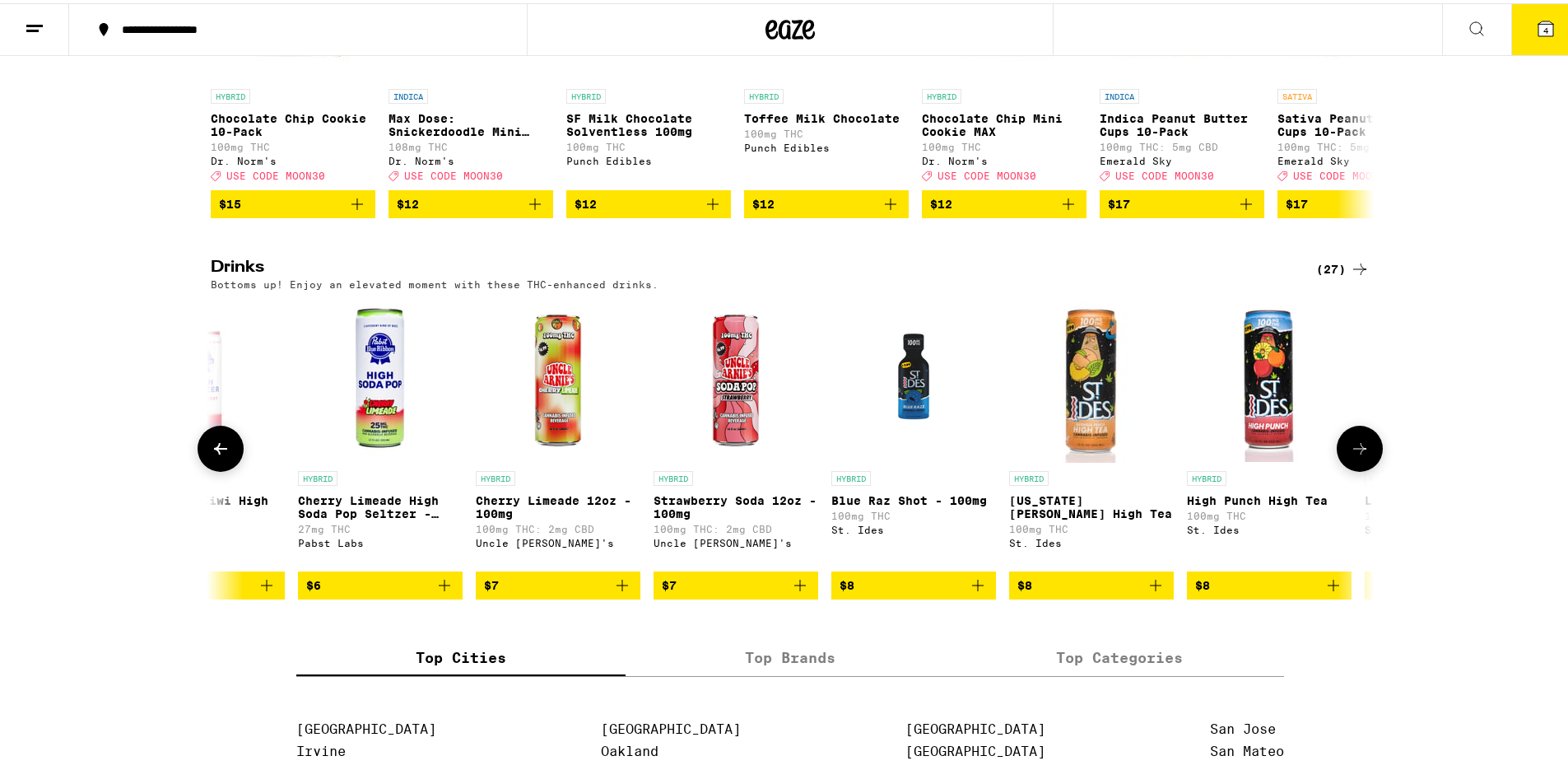
click at [1327, 588] on icon "Add to bag" at bounding box center [1332, 581] width 11 height 11
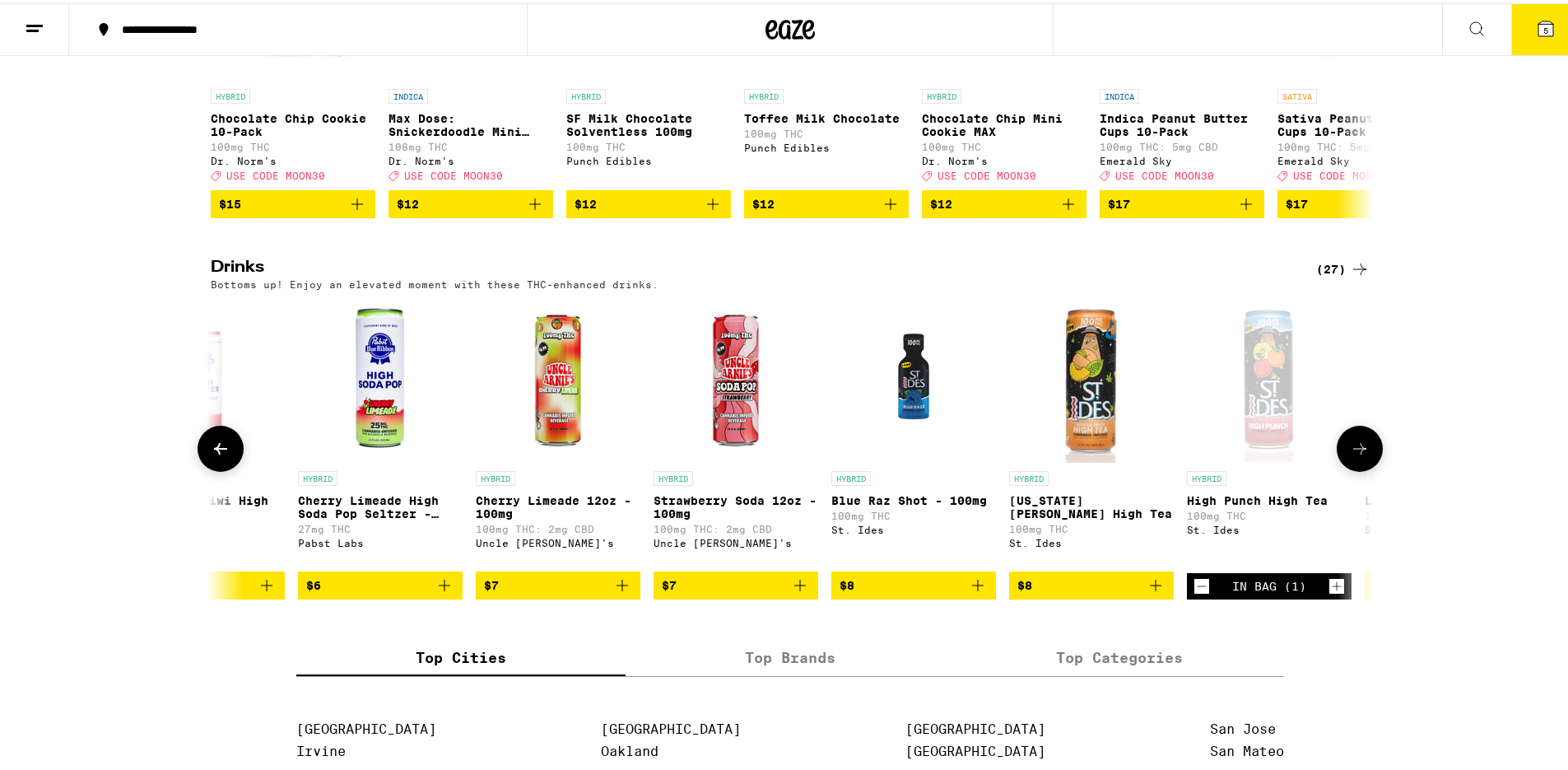
click at [1329, 592] on icon "Increment" at bounding box center [1336, 583] width 15 height 20
click at [1544, 31] on span "6" at bounding box center [1546, 27] width 5 height 10
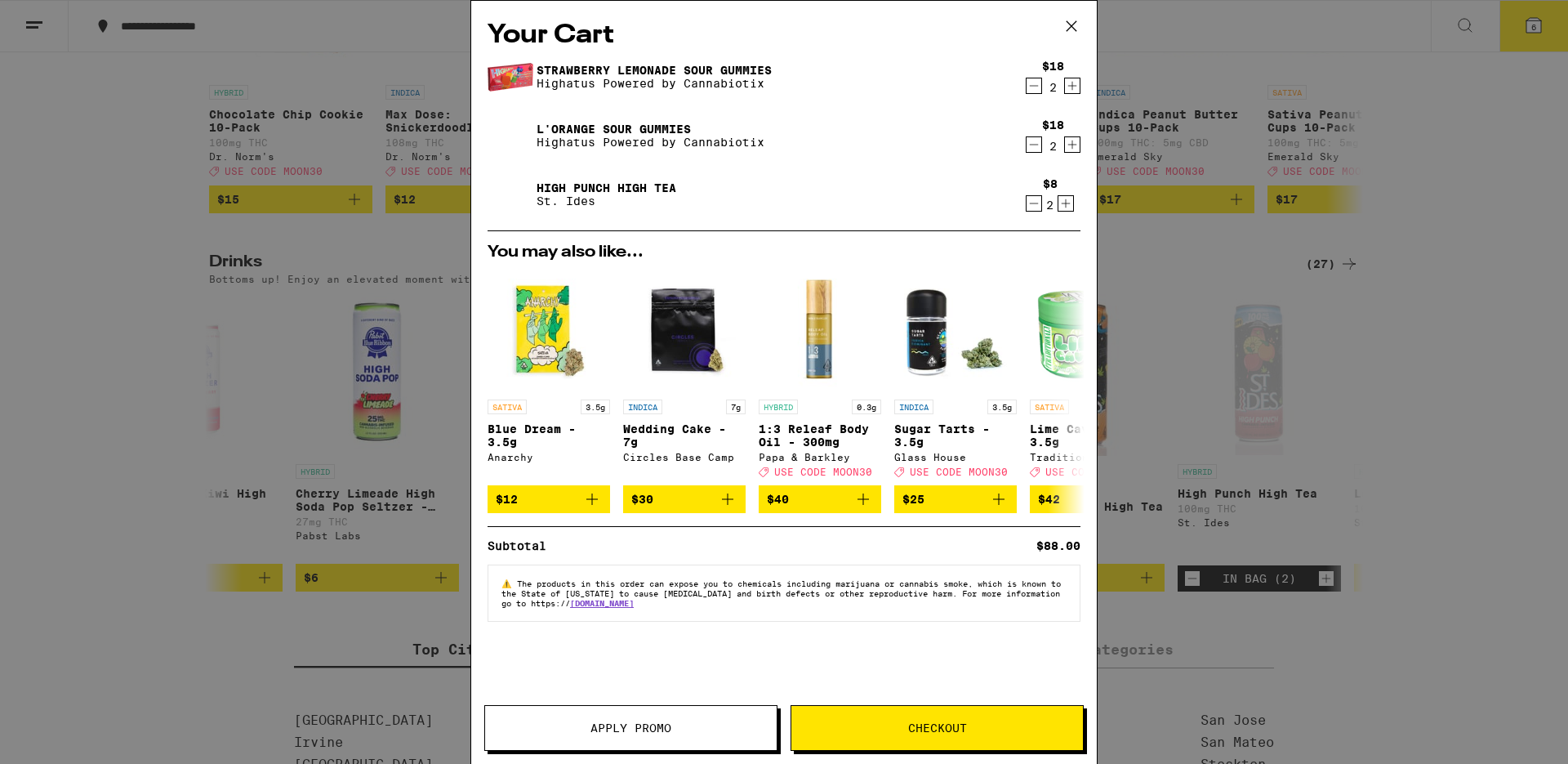
click at [1077, 25] on icon at bounding box center [1071, 26] width 25 height 25
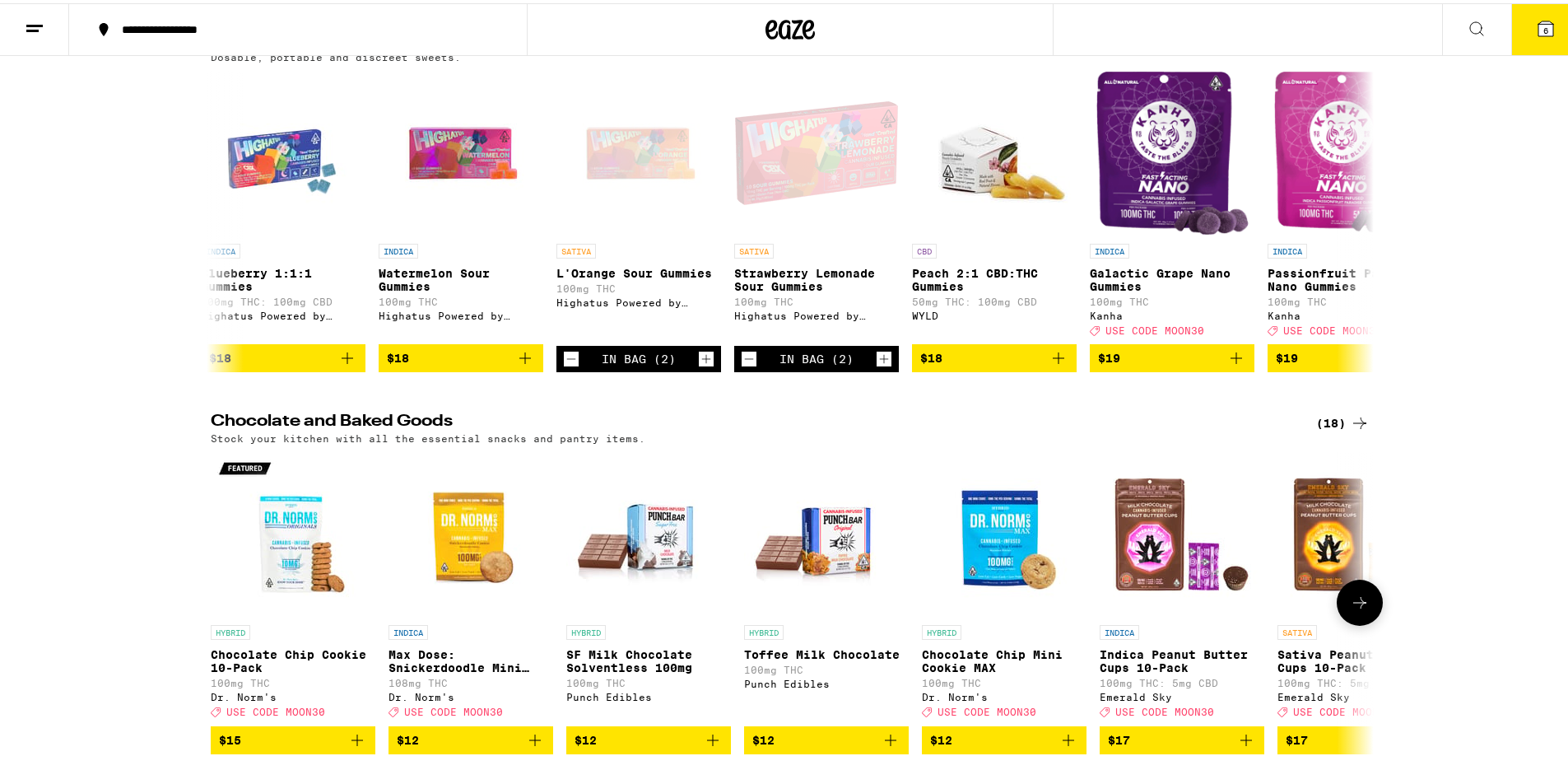
scroll to position [199, 0]
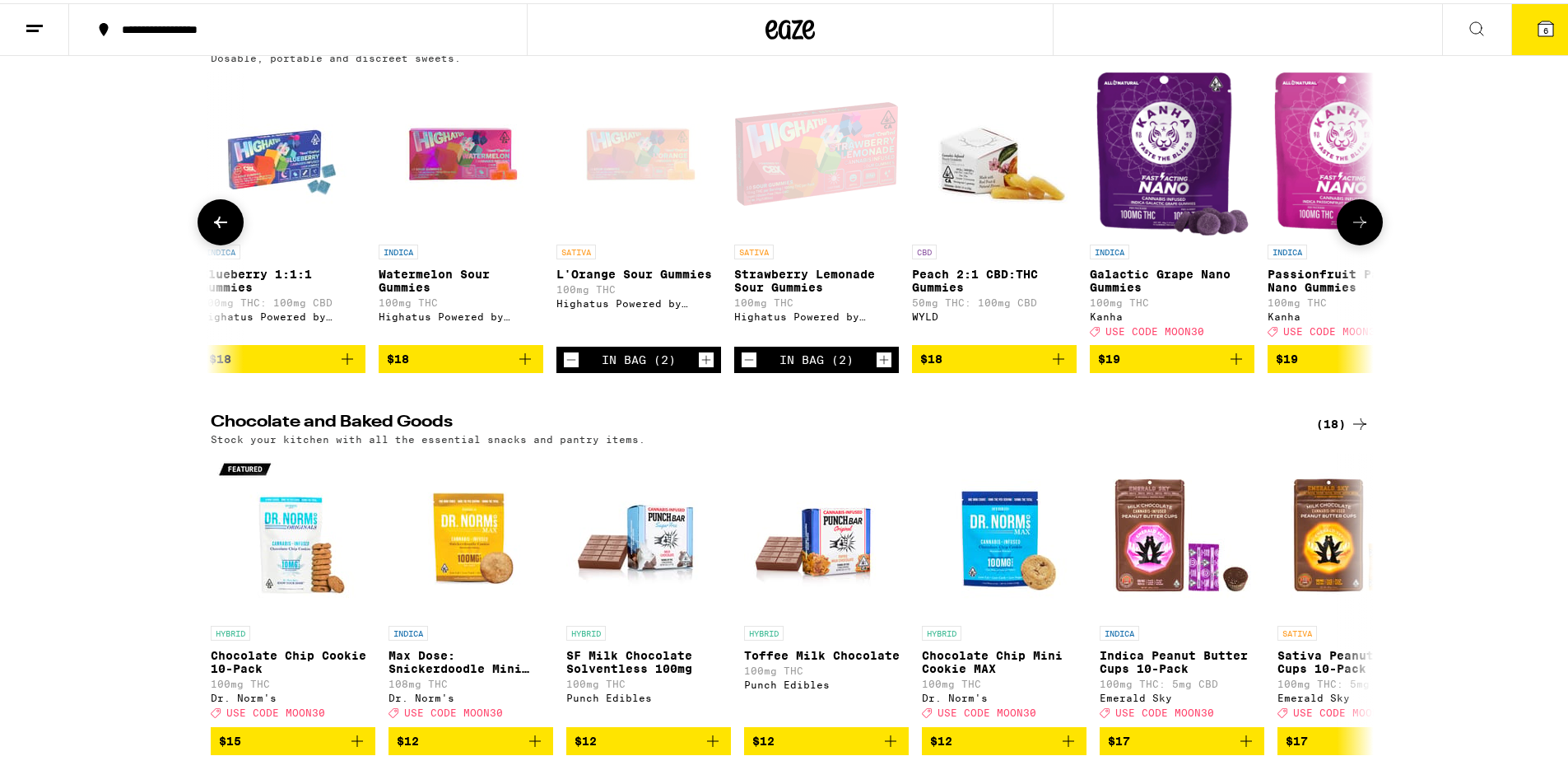
click at [879, 366] on icon "Increment" at bounding box center [883, 356] width 15 height 20
click at [699, 366] on icon "Increment" at bounding box center [706, 356] width 15 height 20
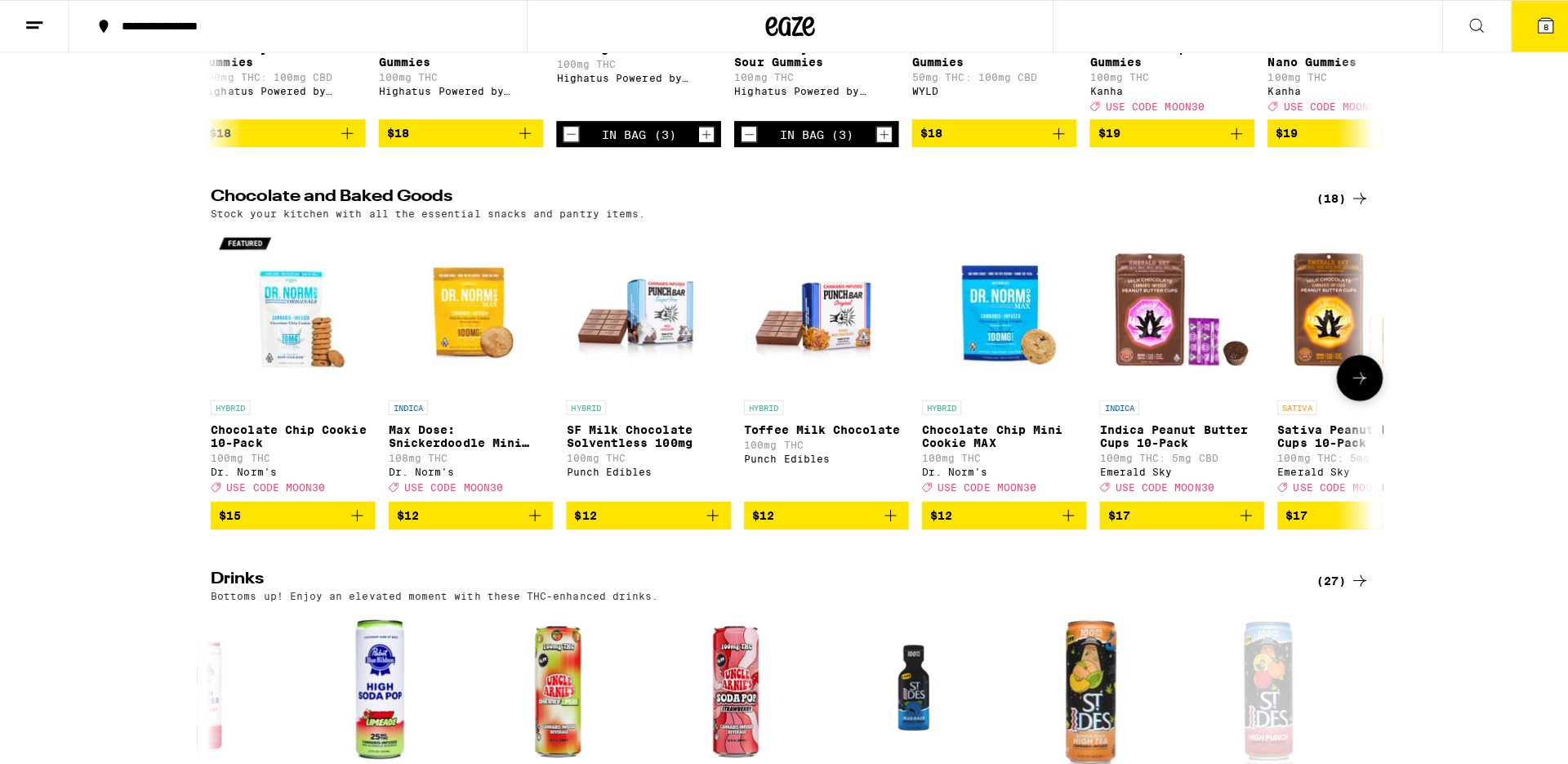
scroll to position [425, 0]
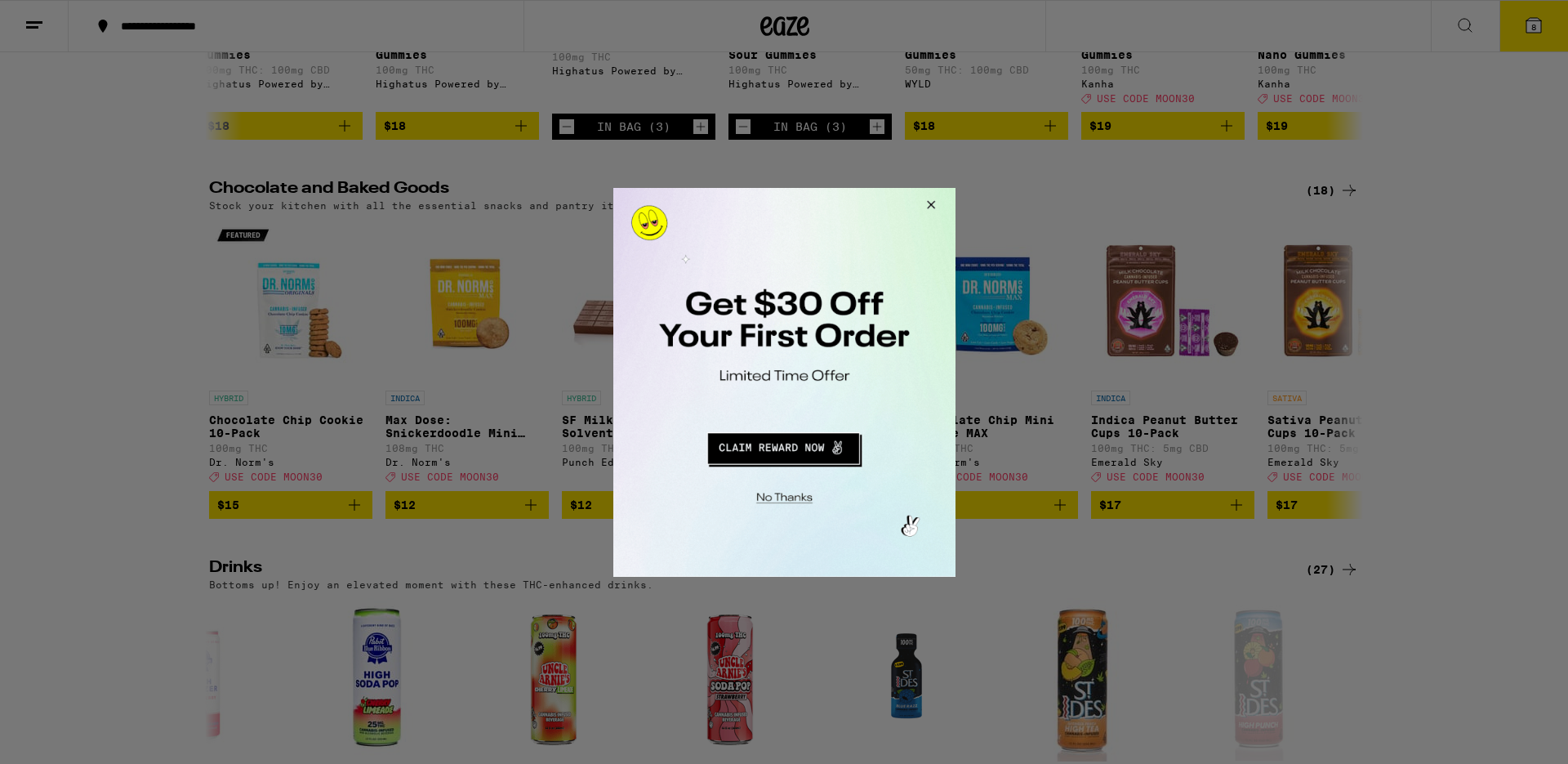
click at [784, 453] on button "Redirect to URL" at bounding box center [782, 445] width 284 height 40
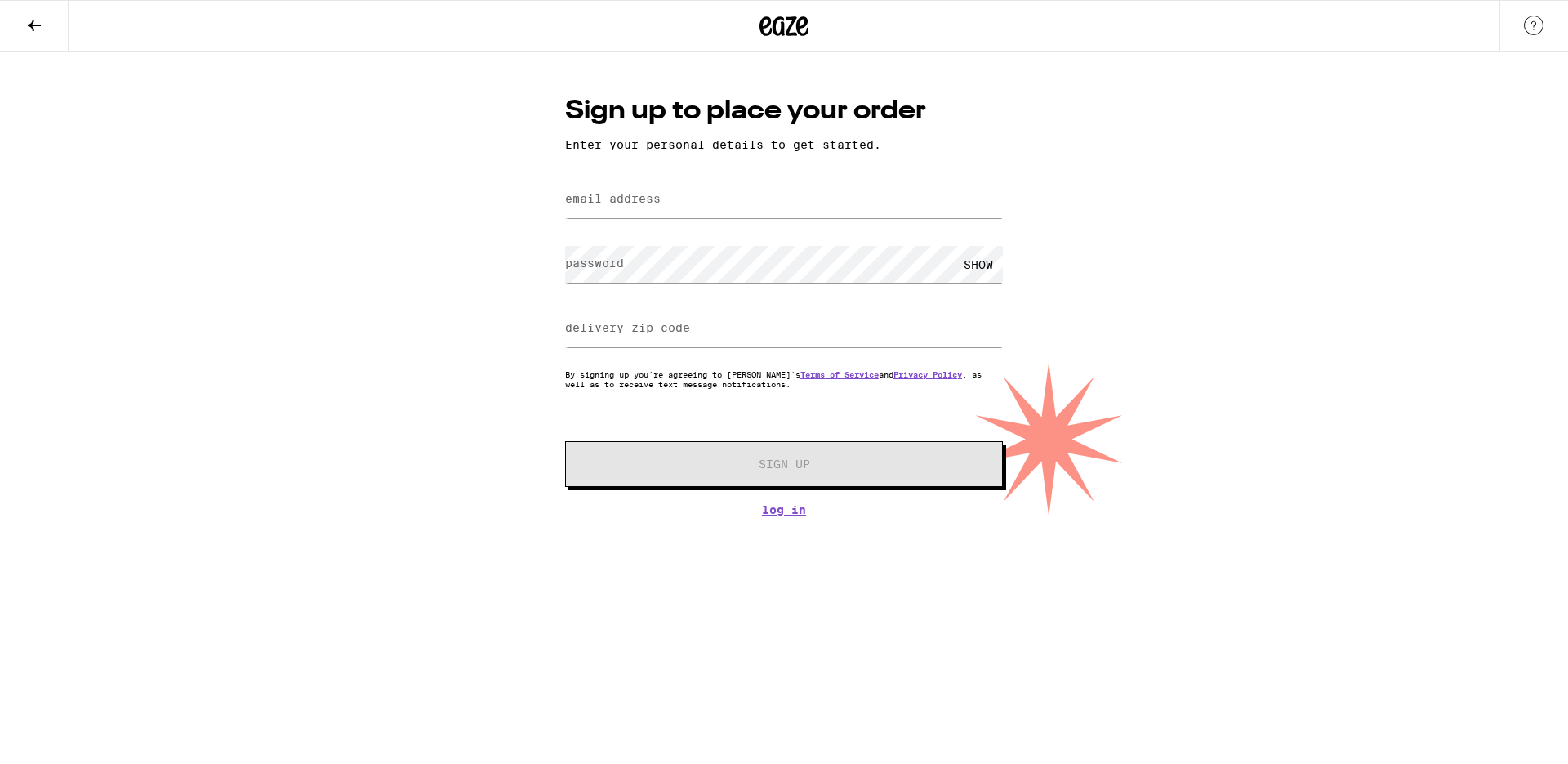
click at [25, 28] on icon at bounding box center [34, 25] width 20 height 20
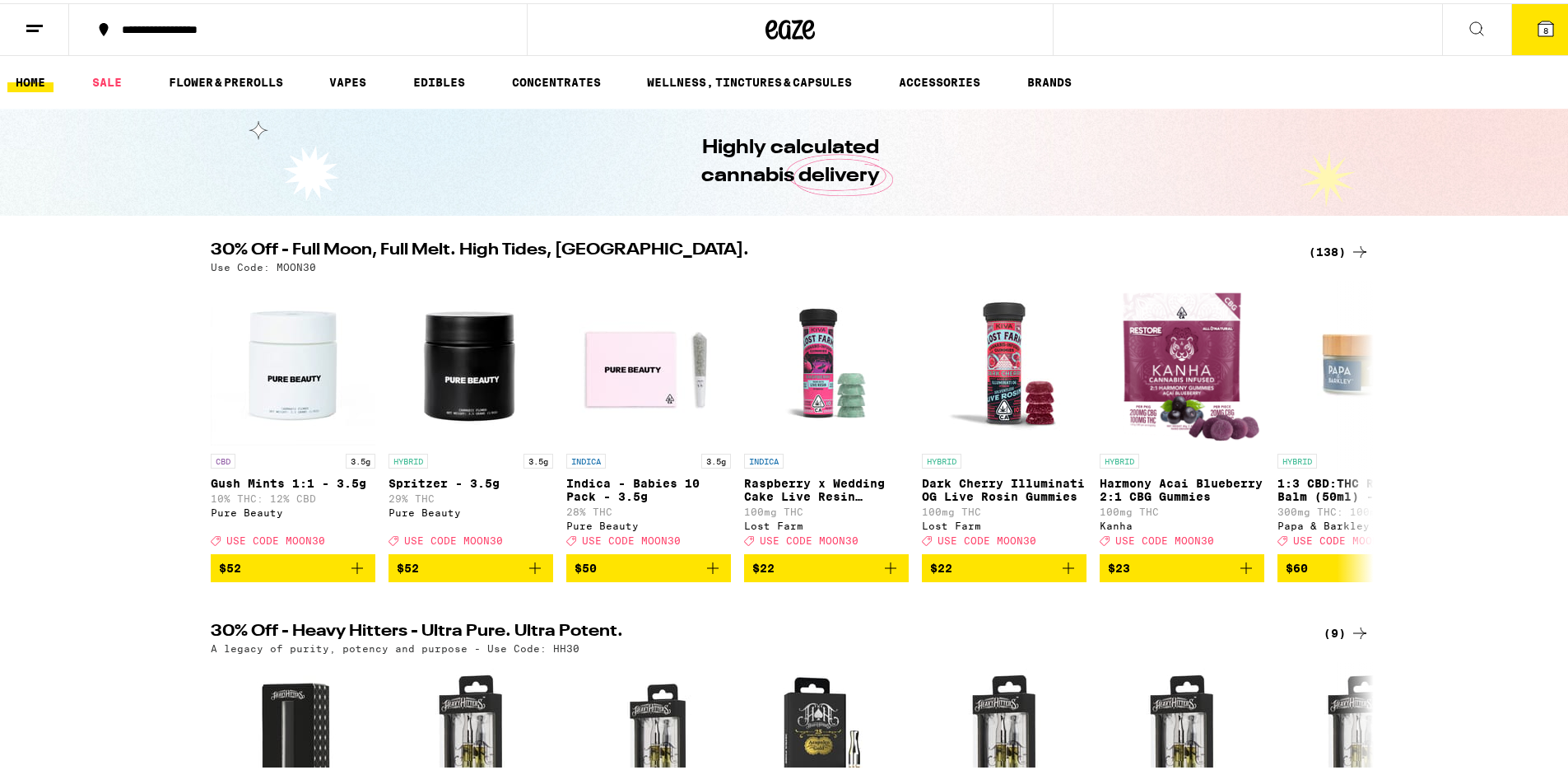
click at [1544, 27] on span "8" at bounding box center [1546, 27] width 5 height 10
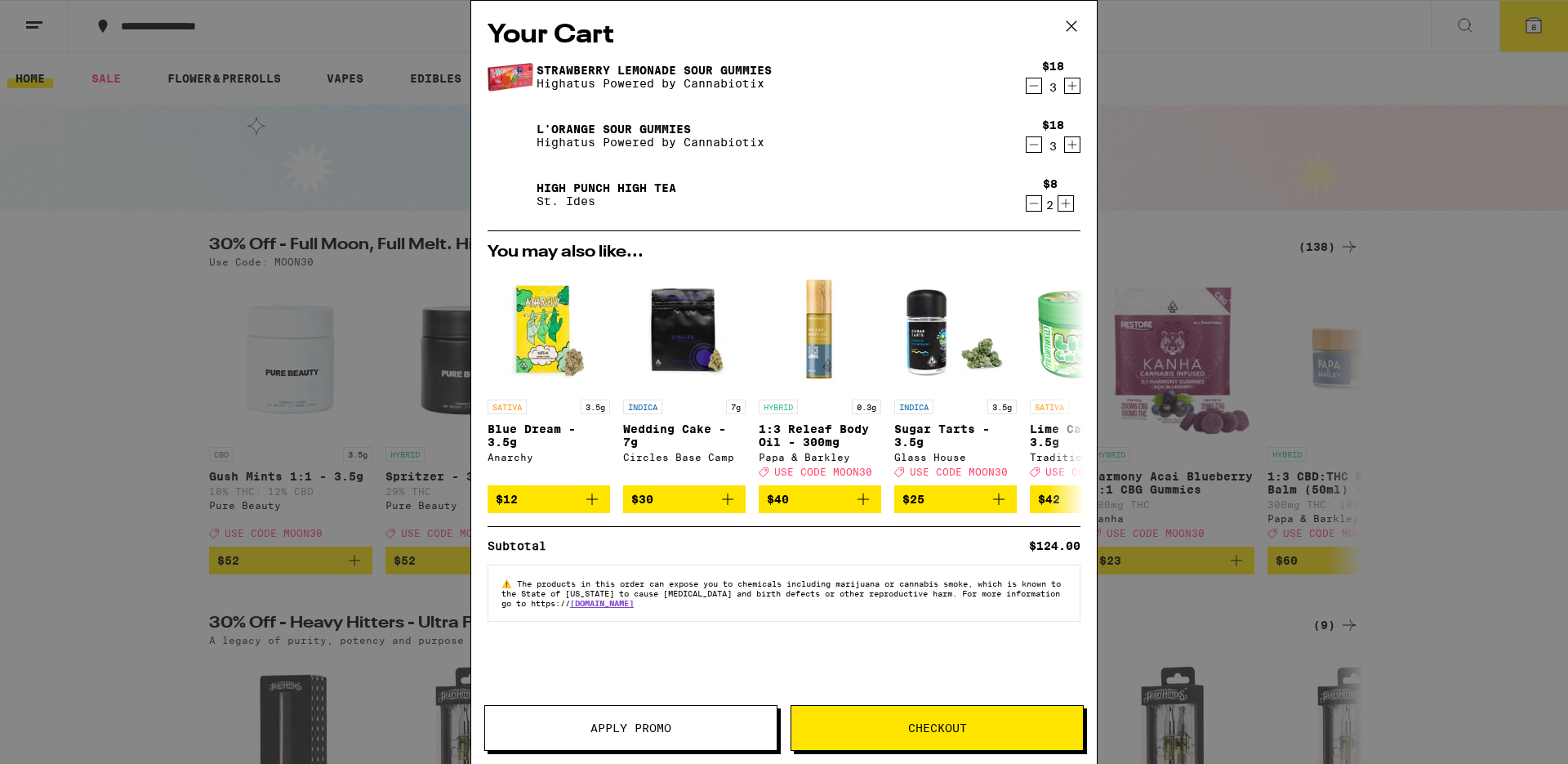
click at [1078, 25] on icon at bounding box center [1071, 26] width 25 height 25
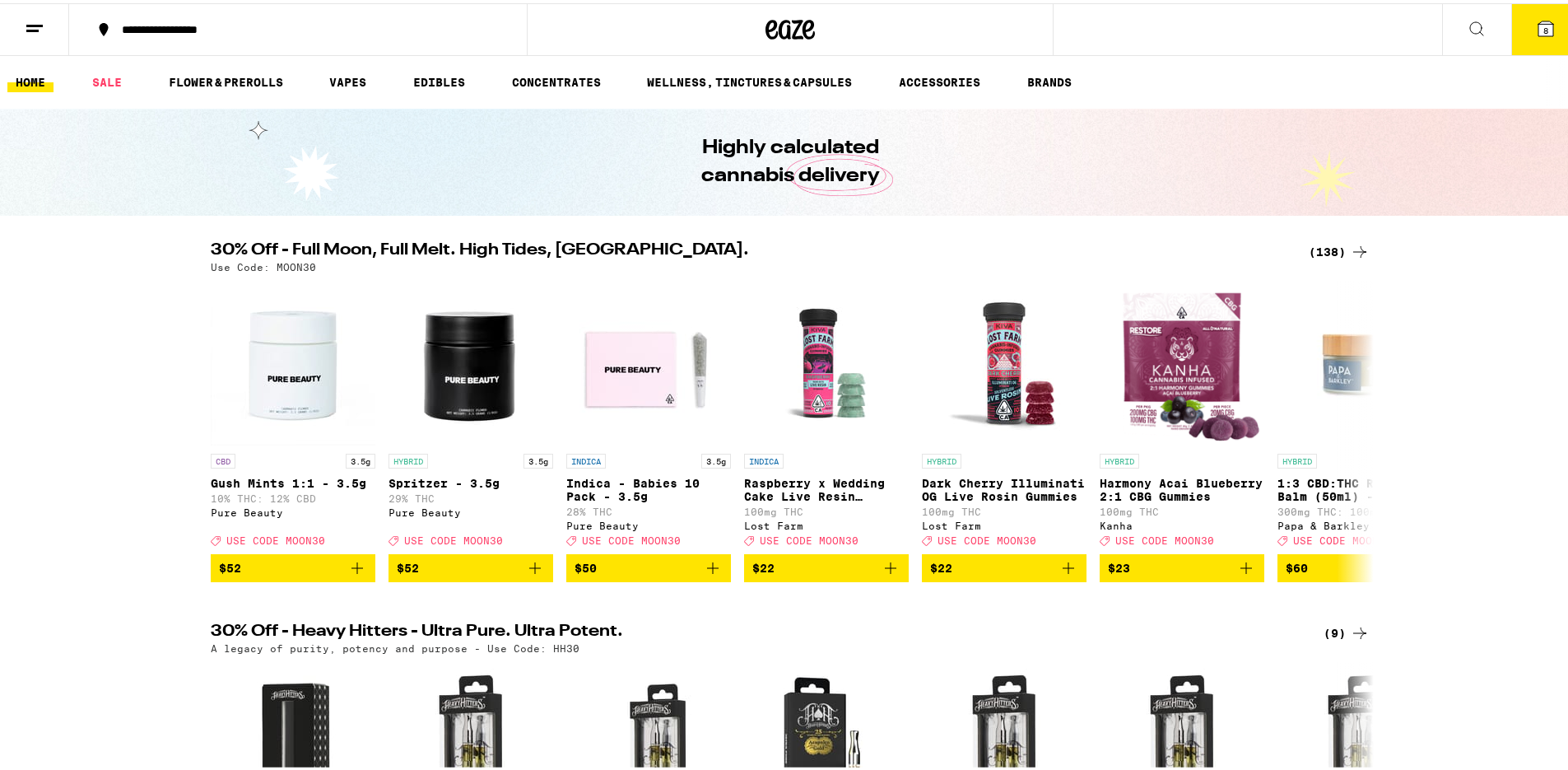
click at [1544, 31] on span "8" at bounding box center [1546, 27] width 5 height 10
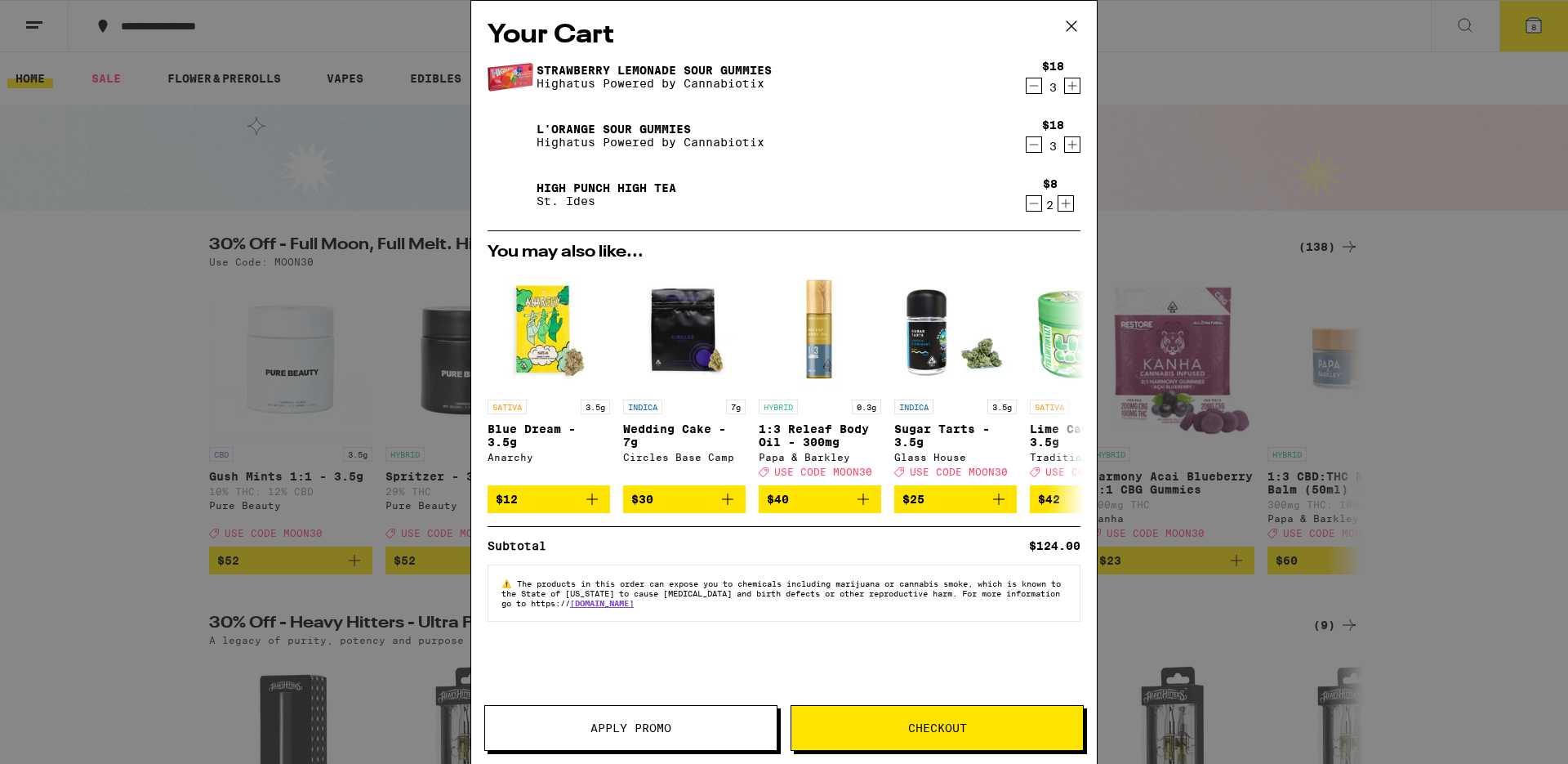
click at [894, 726] on span "Checkout" at bounding box center [937, 727] width 291 height 11
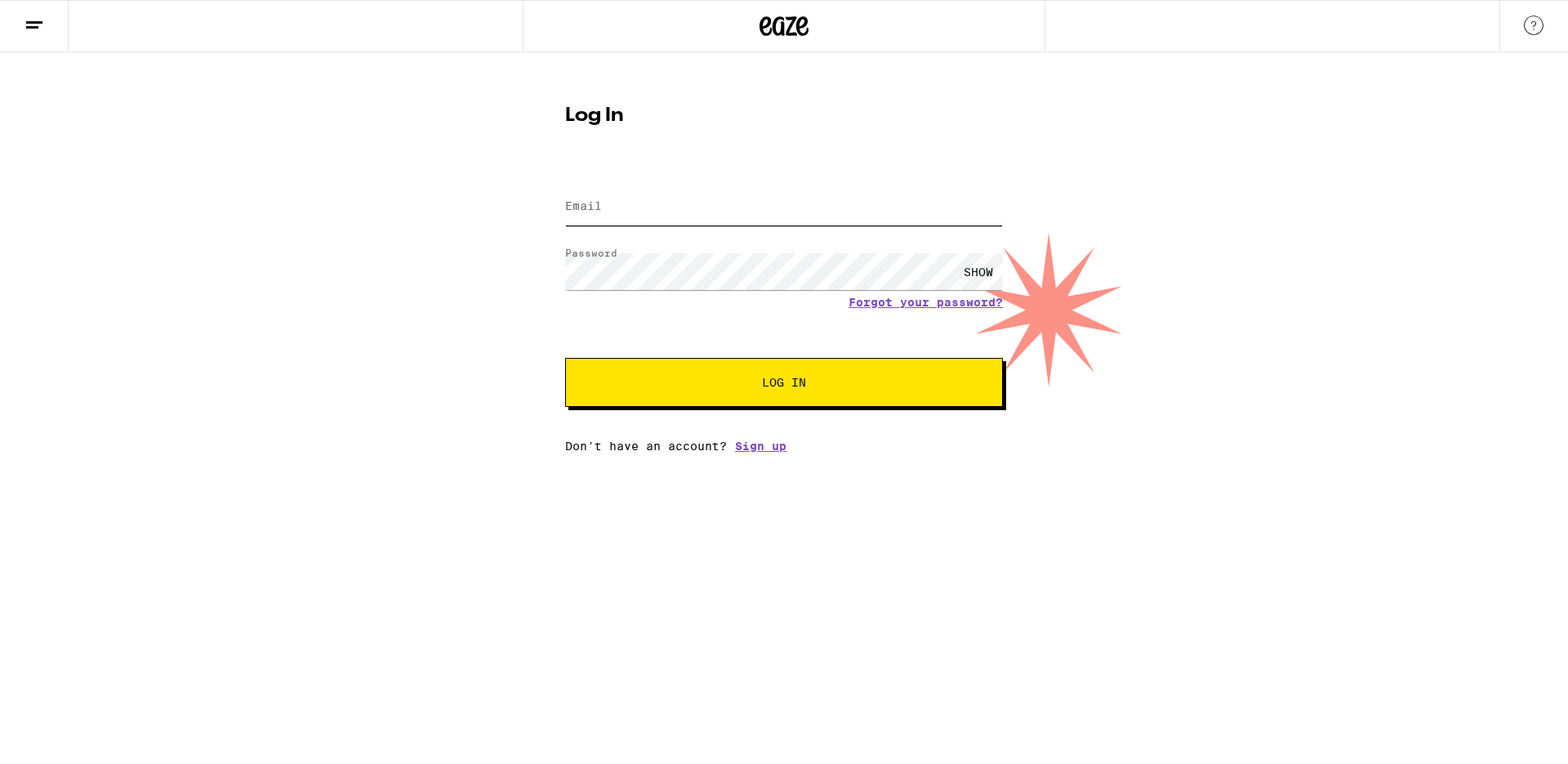
click at [698, 198] on input "Email" at bounding box center [784, 207] width 438 height 37
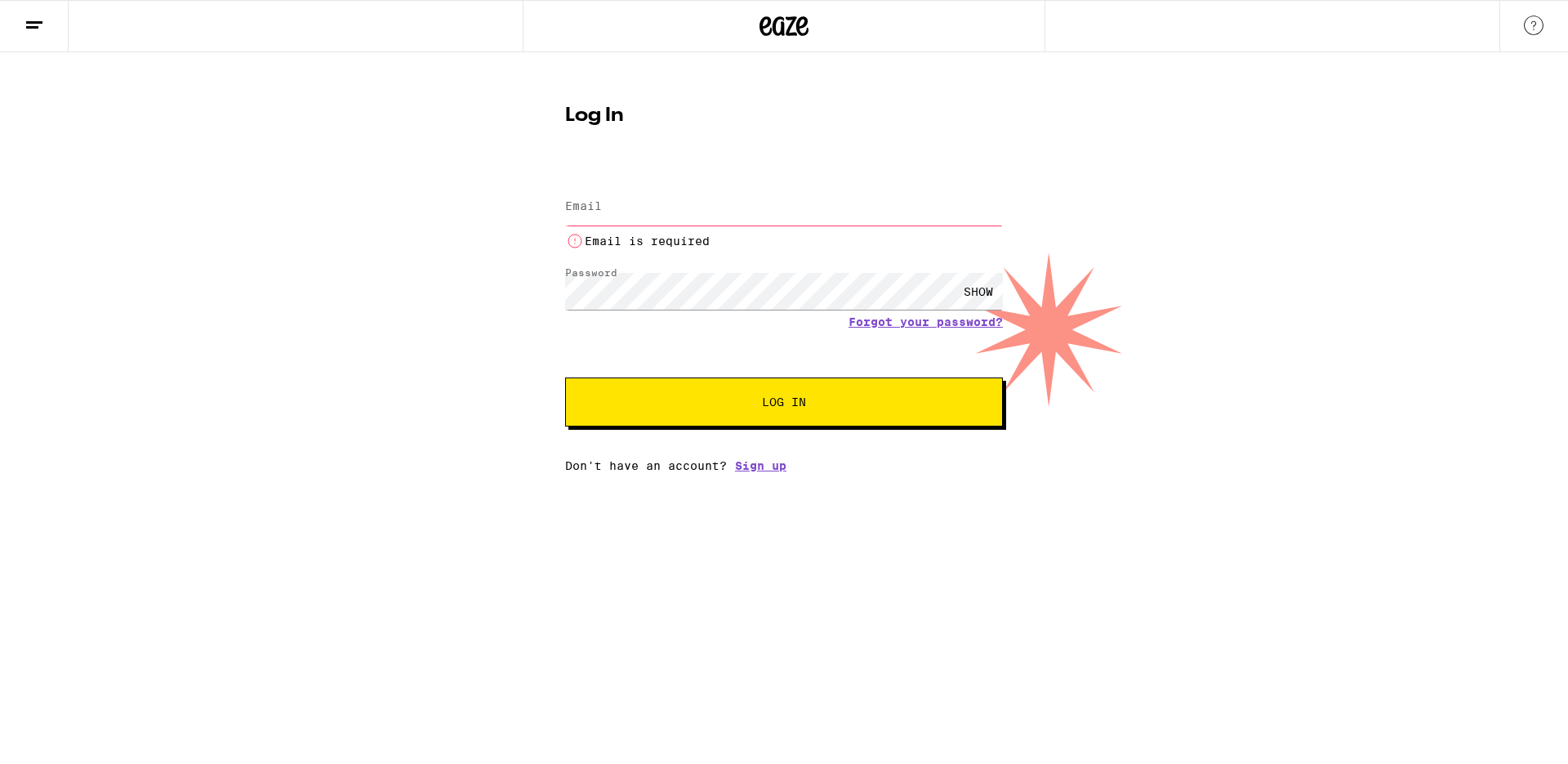
click at [681, 186] on div "Email is required" at bounding box center [784, 217] width 438 height 68
click at [657, 212] on input "Email" at bounding box center [784, 207] width 438 height 37
type input "[EMAIL_ADDRESS][DOMAIN_NAME]"
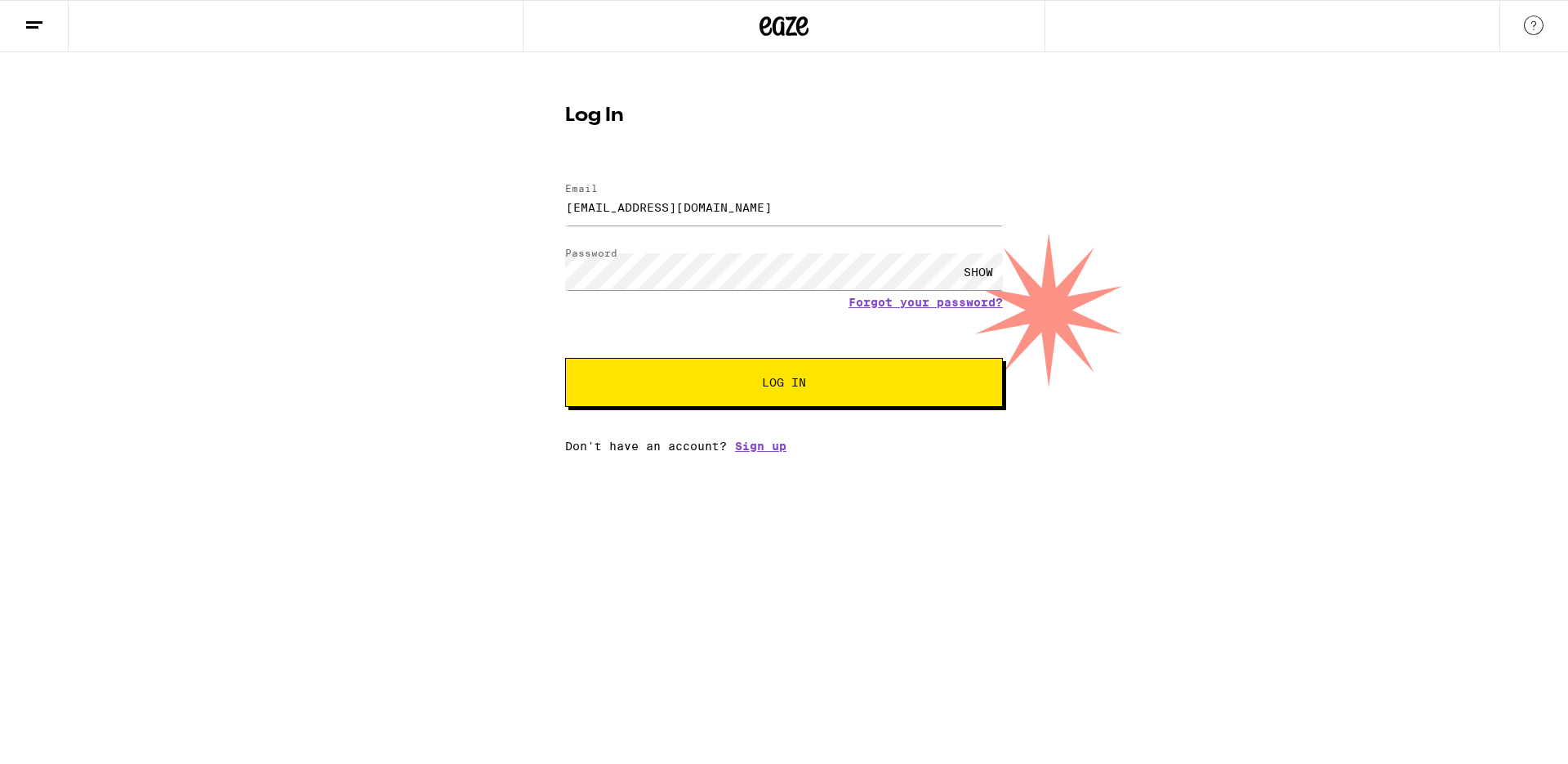
click at [982, 274] on div "SHOW" at bounding box center [978, 272] width 49 height 37
click at [802, 397] on button "Log In" at bounding box center [784, 382] width 438 height 49
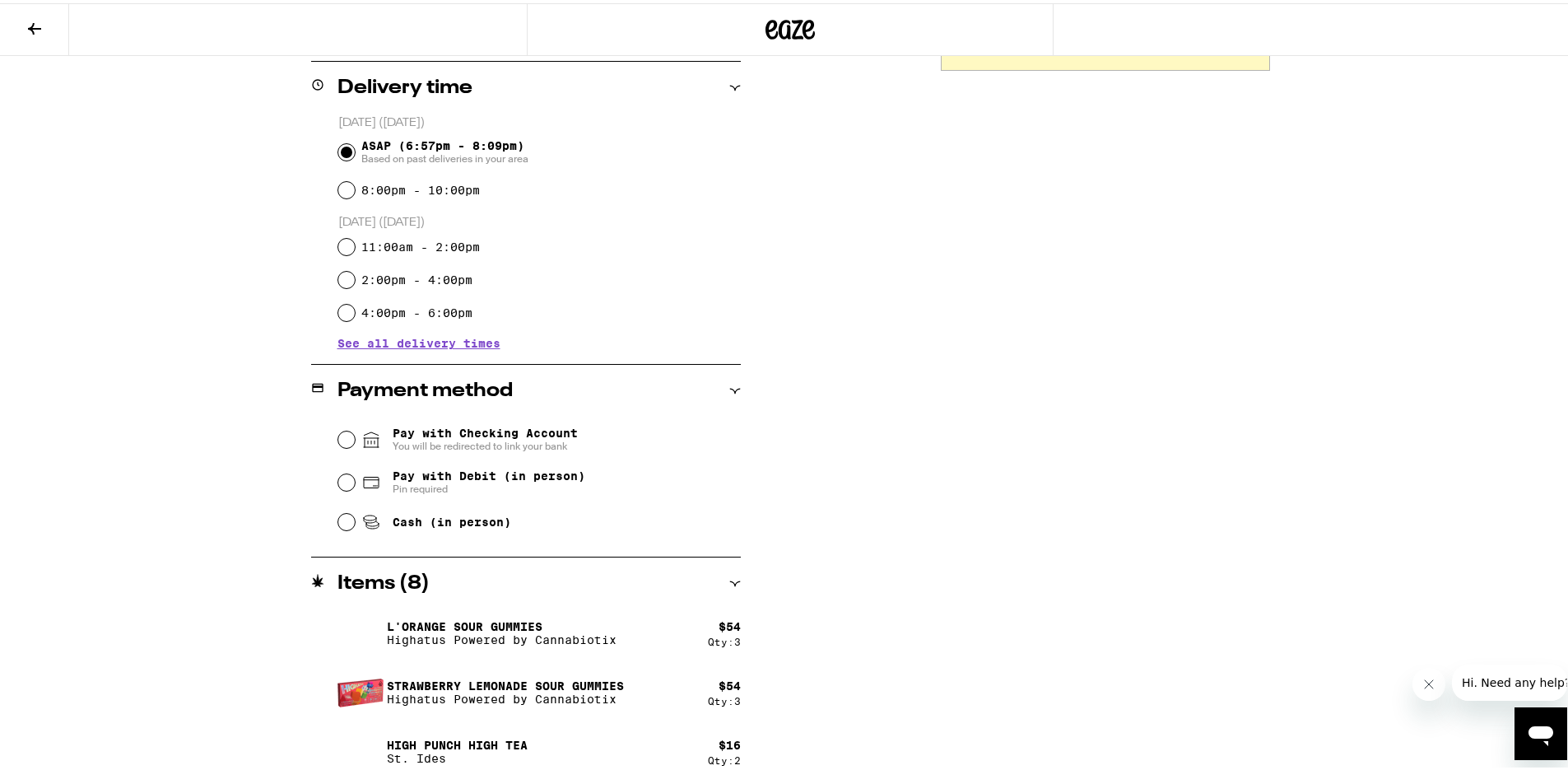
scroll to position [416, 0]
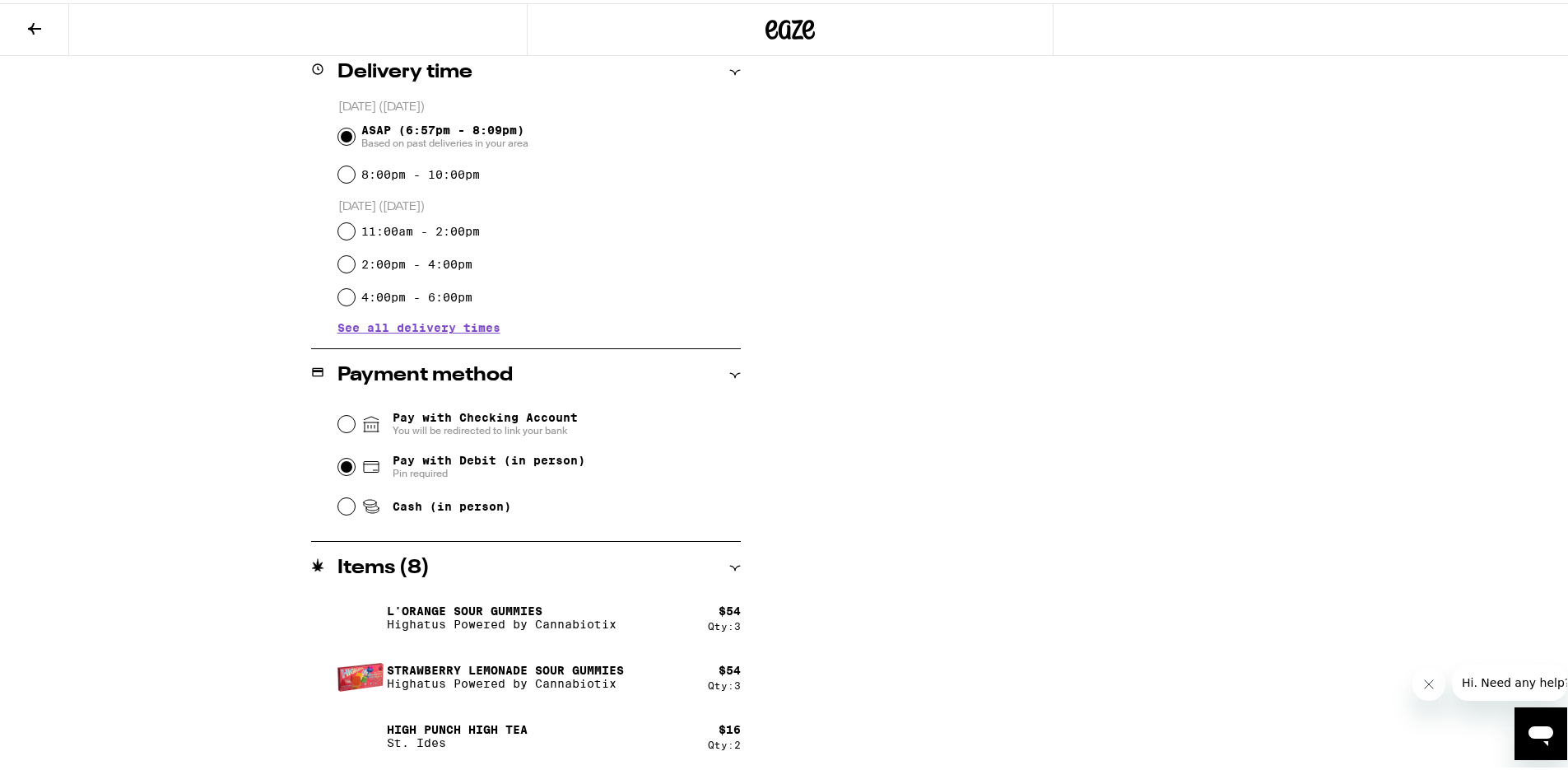
click at [345, 465] on input "Pay with Debit (in person) Pin required" at bounding box center [346, 463] width 16 height 16
radio input "true"
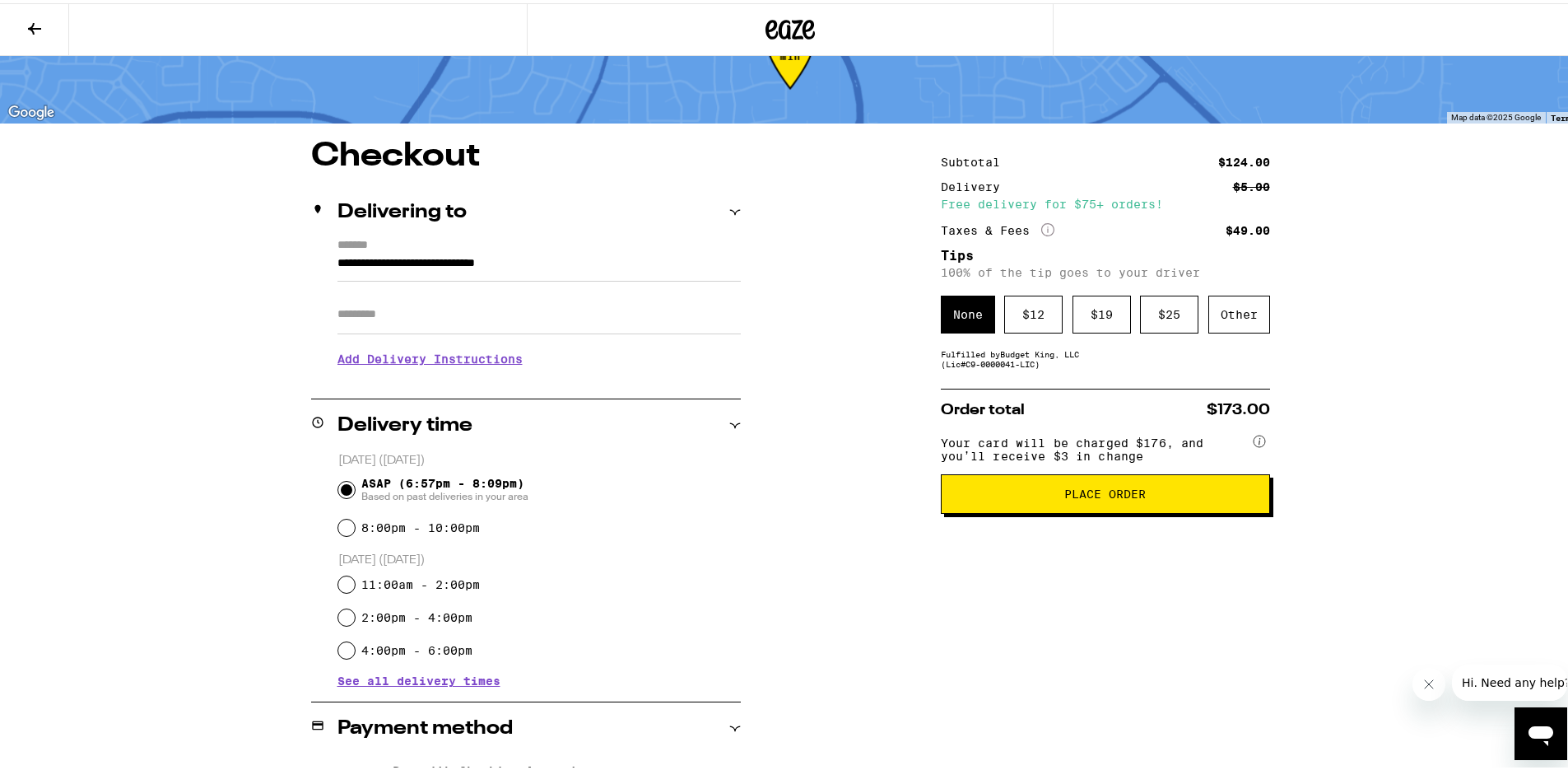
scroll to position [61, 0]
click at [1032, 315] on div "$ 12" at bounding box center [1033, 312] width 58 height 38
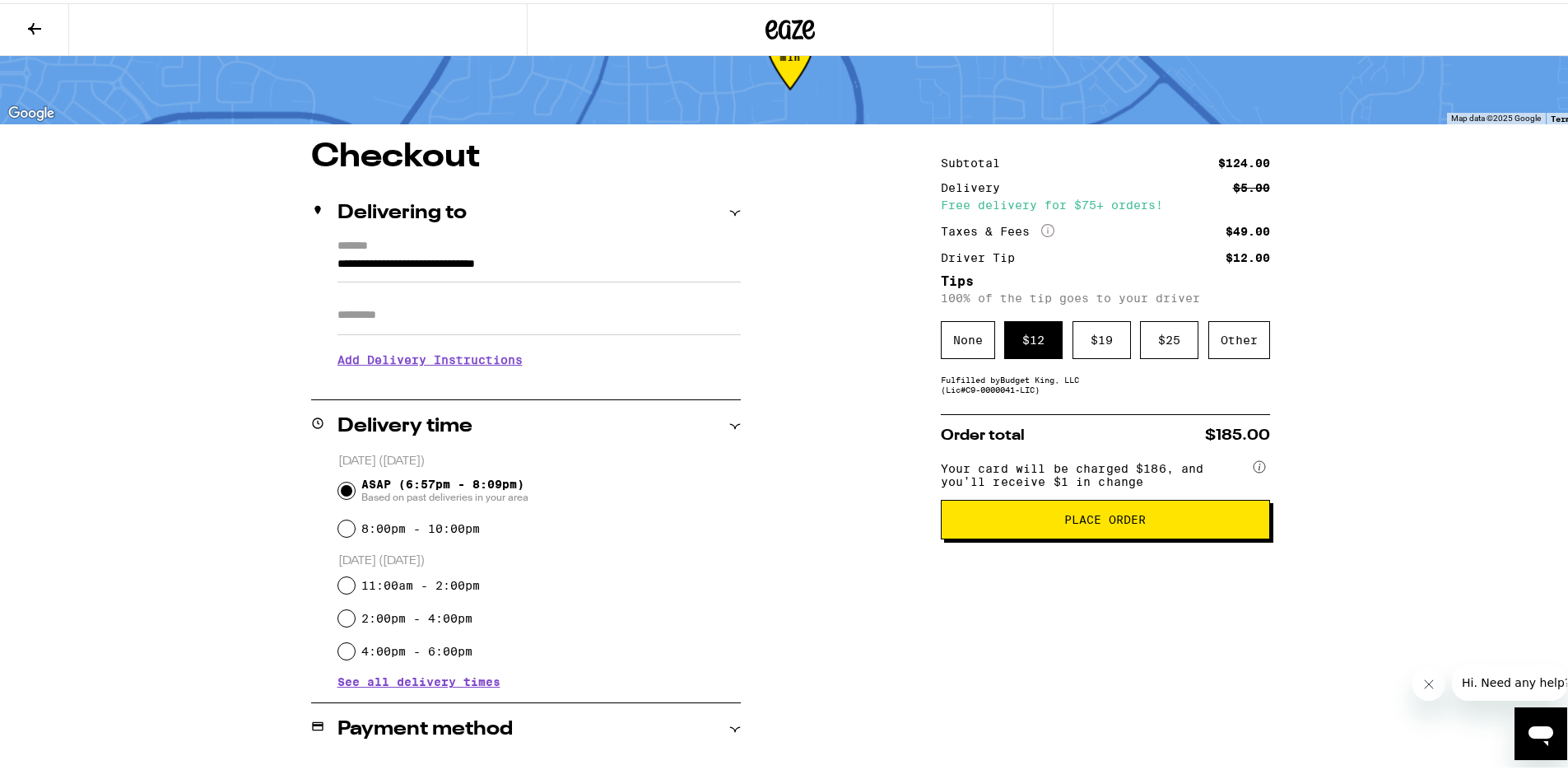
click at [1091, 522] on span "Place Order" at bounding box center [1105, 515] width 81 height 11
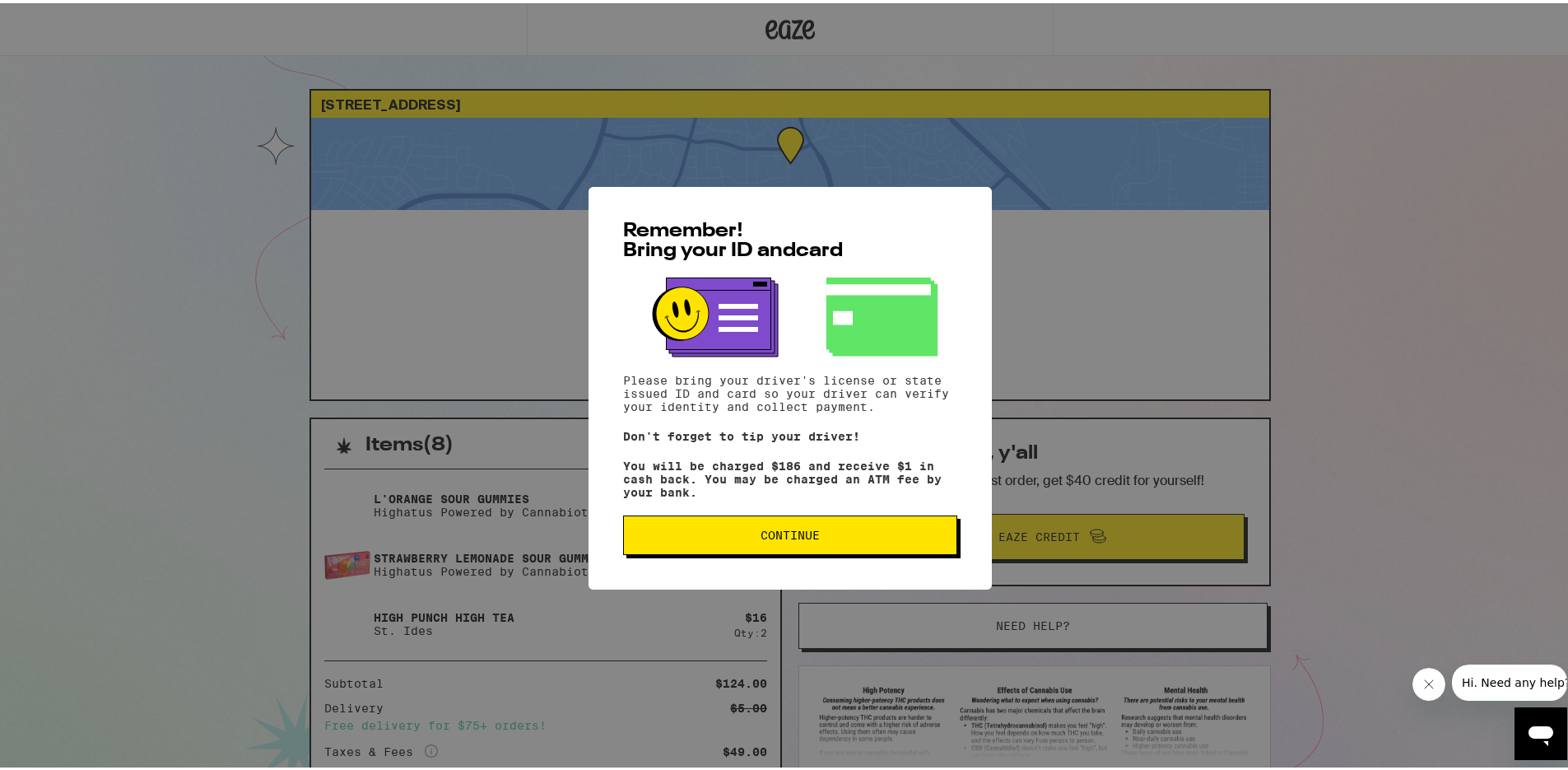
click at [839, 534] on span "Continue" at bounding box center [790, 531] width 307 height 11
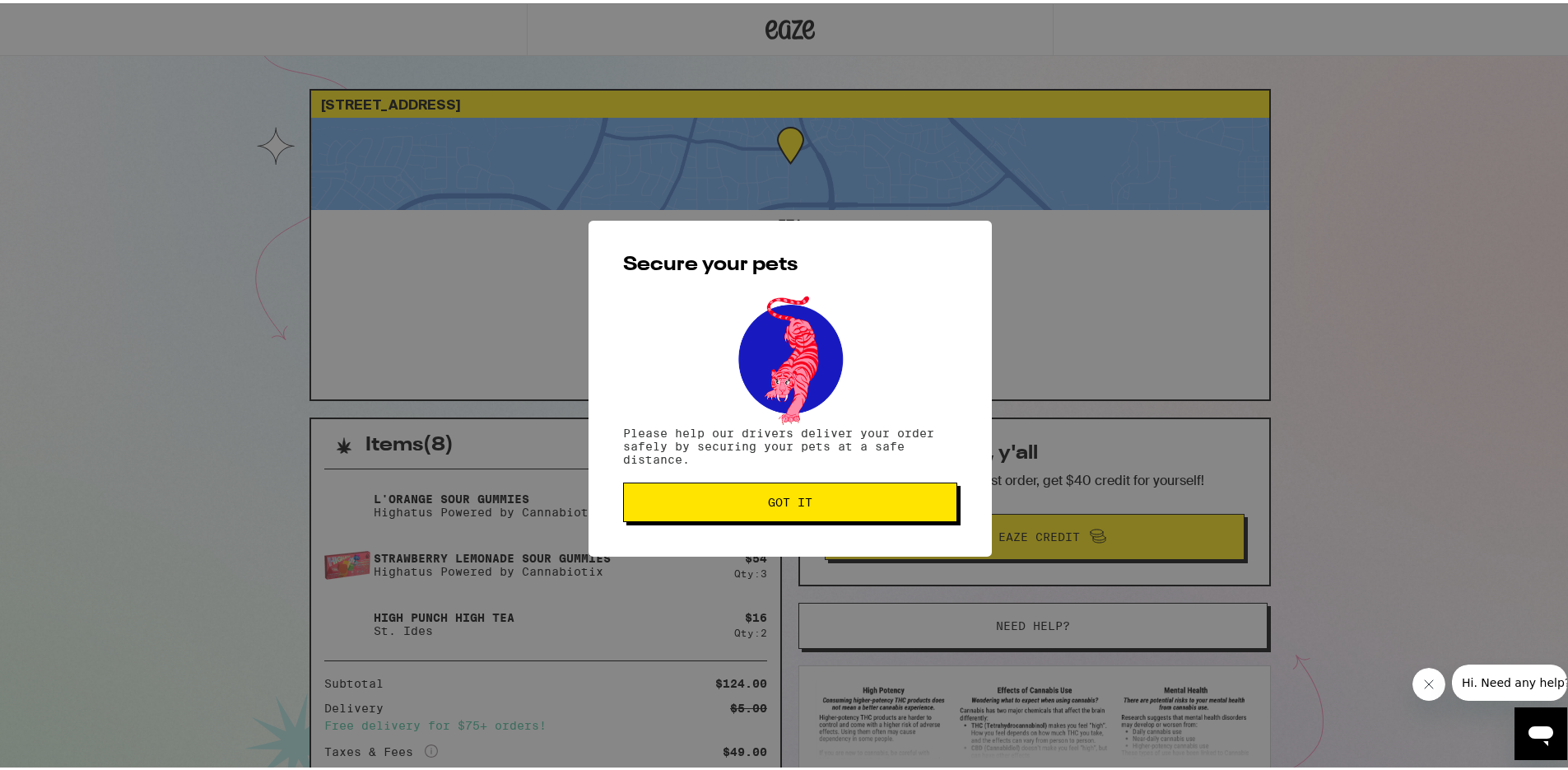
click at [792, 493] on span "Got it" at bounding box center [790, 498] width 44 height 11
